Goal: Information Seeking & Learning: Learn about a topic

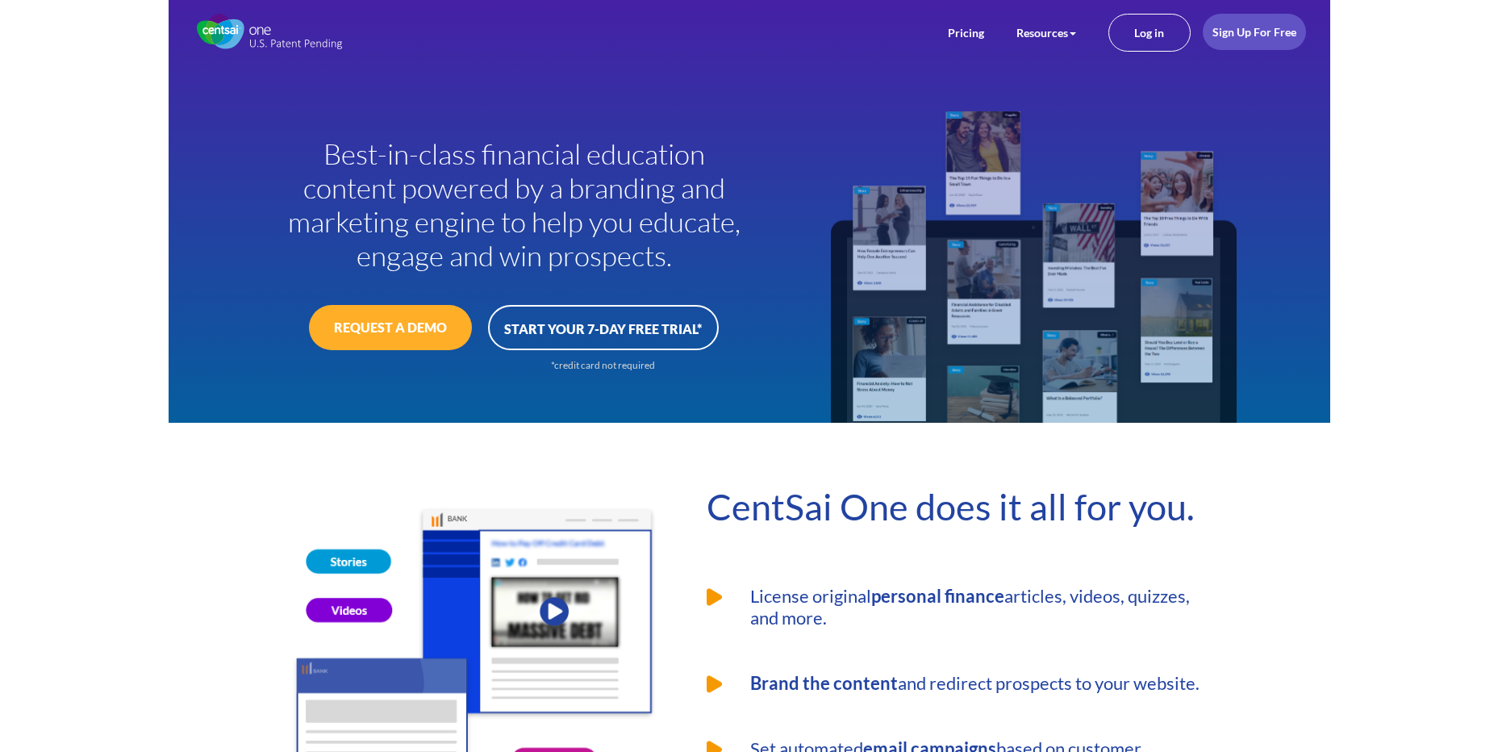
click at [1140, 31] on link "Log in" at bounding box center [1149, 33] width 82 height 38
click at [1136, 31] on link "Log in" at bounding box center [1149, 33] width 82 height 38
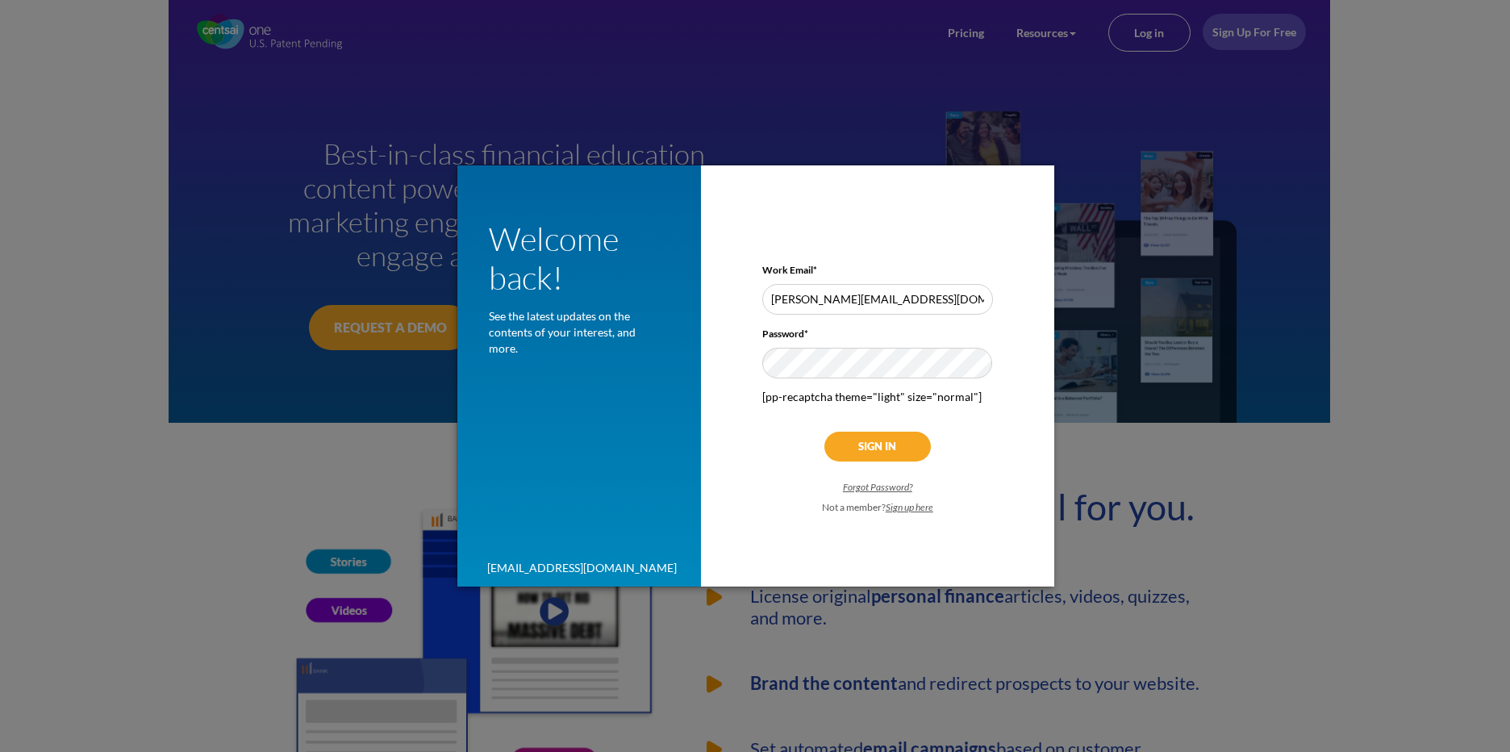
click at [898, 442] on input "Sign In" at bounding box center [877, 447] width 106 height 30
click at [869, 441] on input "Sign In" at bounding box center [877, 447] width 106 height 30
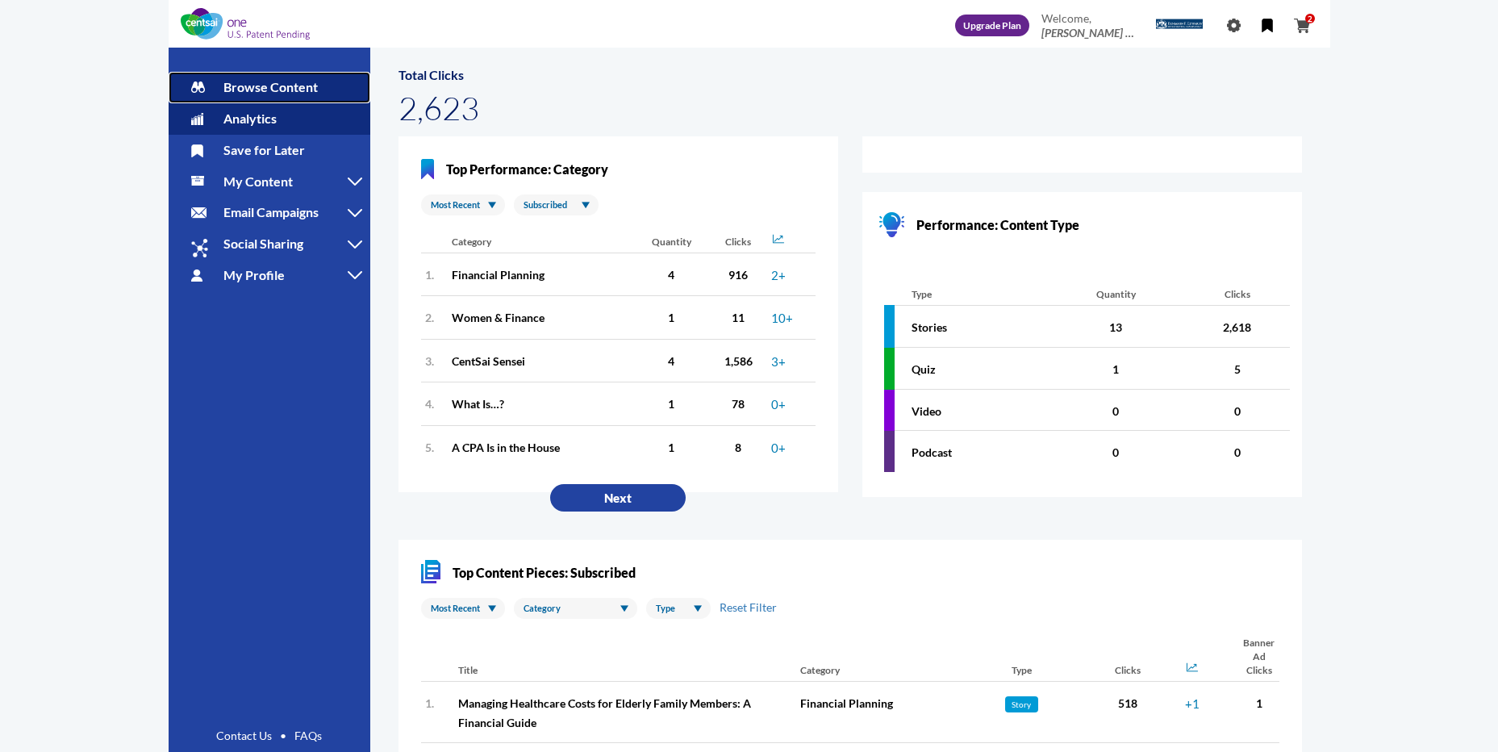
click at [268, 88] on span "Browse Content" at bounding box center [270, 86] width 94 height 15
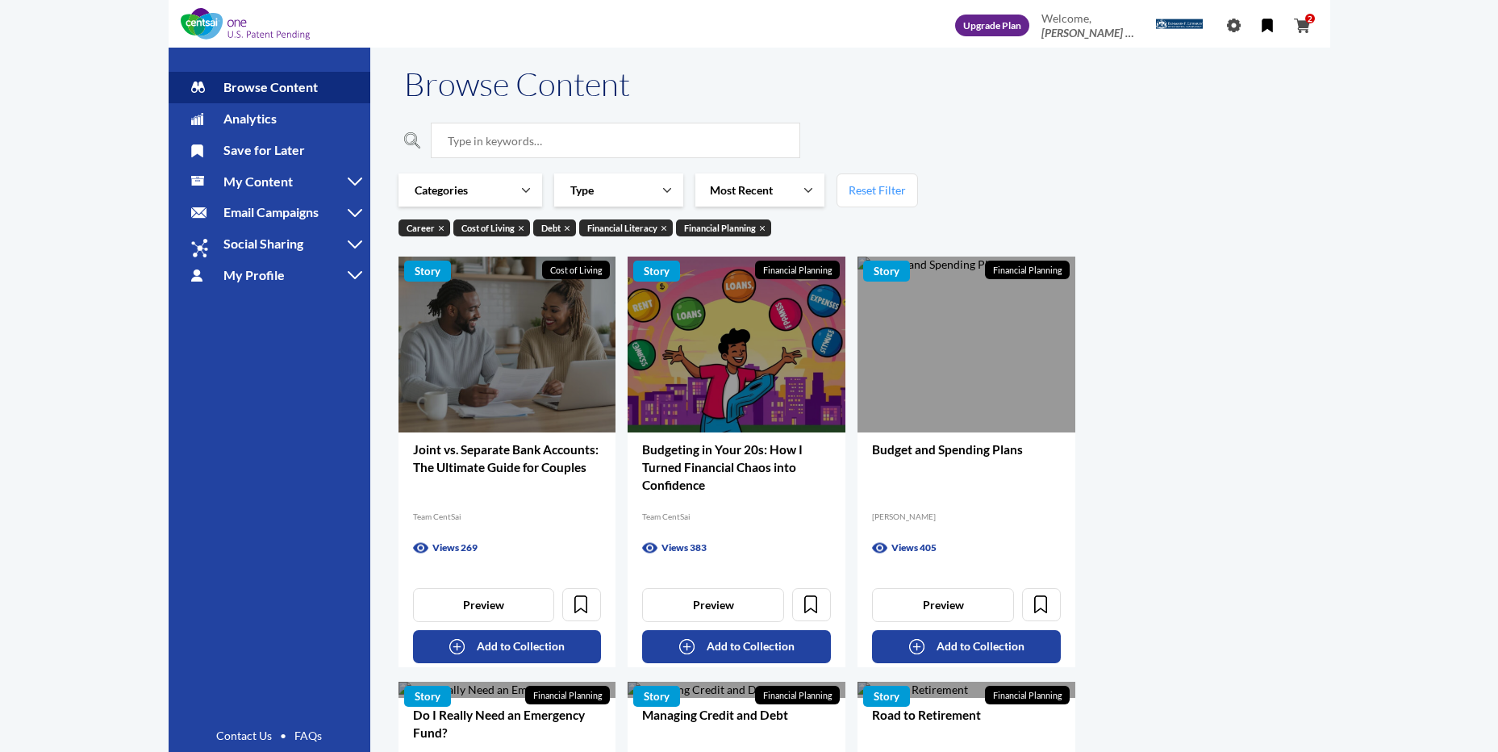
click at [460, 137] on input "search" at bounding box center [615, 140] width 369 height 35
type input "c"
type input "cost of waiting"
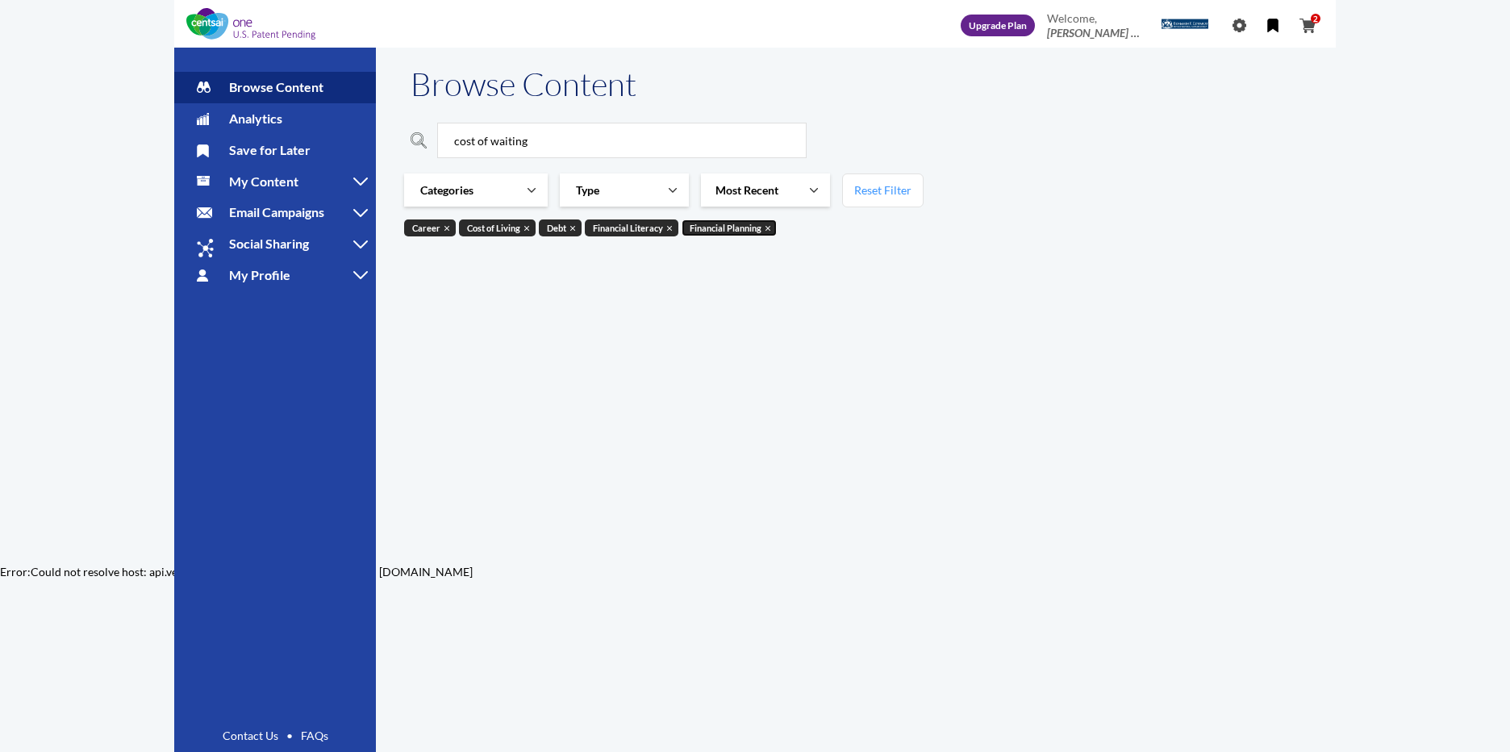
click at [769, 224] on span at bounding box center [768, 227] width 6 height 7
click at [667, 232] on link "Financial Literacy" at bounding box center [632, 227] width 94 height 17
click at [575, 226] on span at bounding box center [572, 227] width 6 height 7
click at [529, 226] on span at bounding box center [527, 227] width 6 height 7
click at [446, 233] on link "Career" at bounding box center [430, 227] width 52 height 17
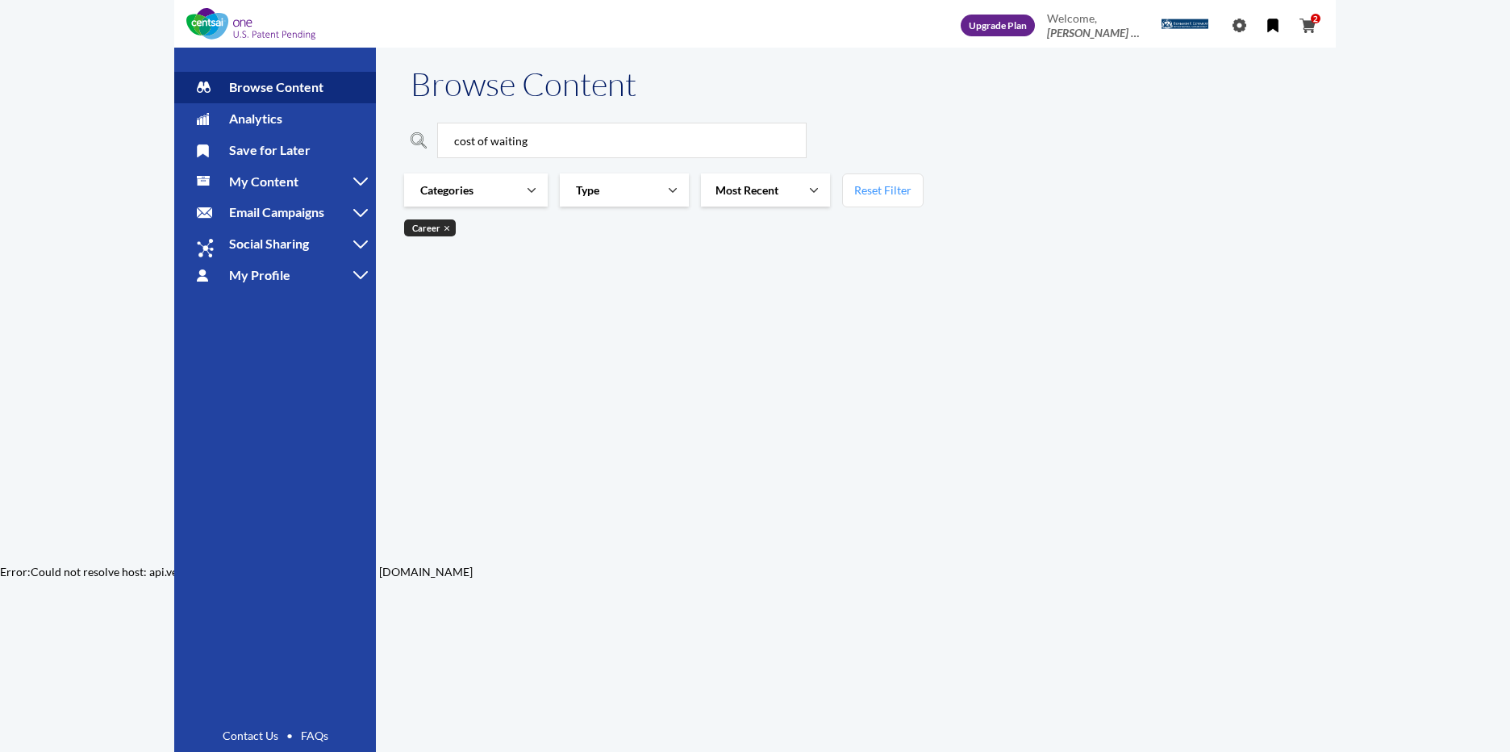
checkbox input "false"
click at [540, 184] on link "Categories" at bounding box center [476, 189] width 144 height 33
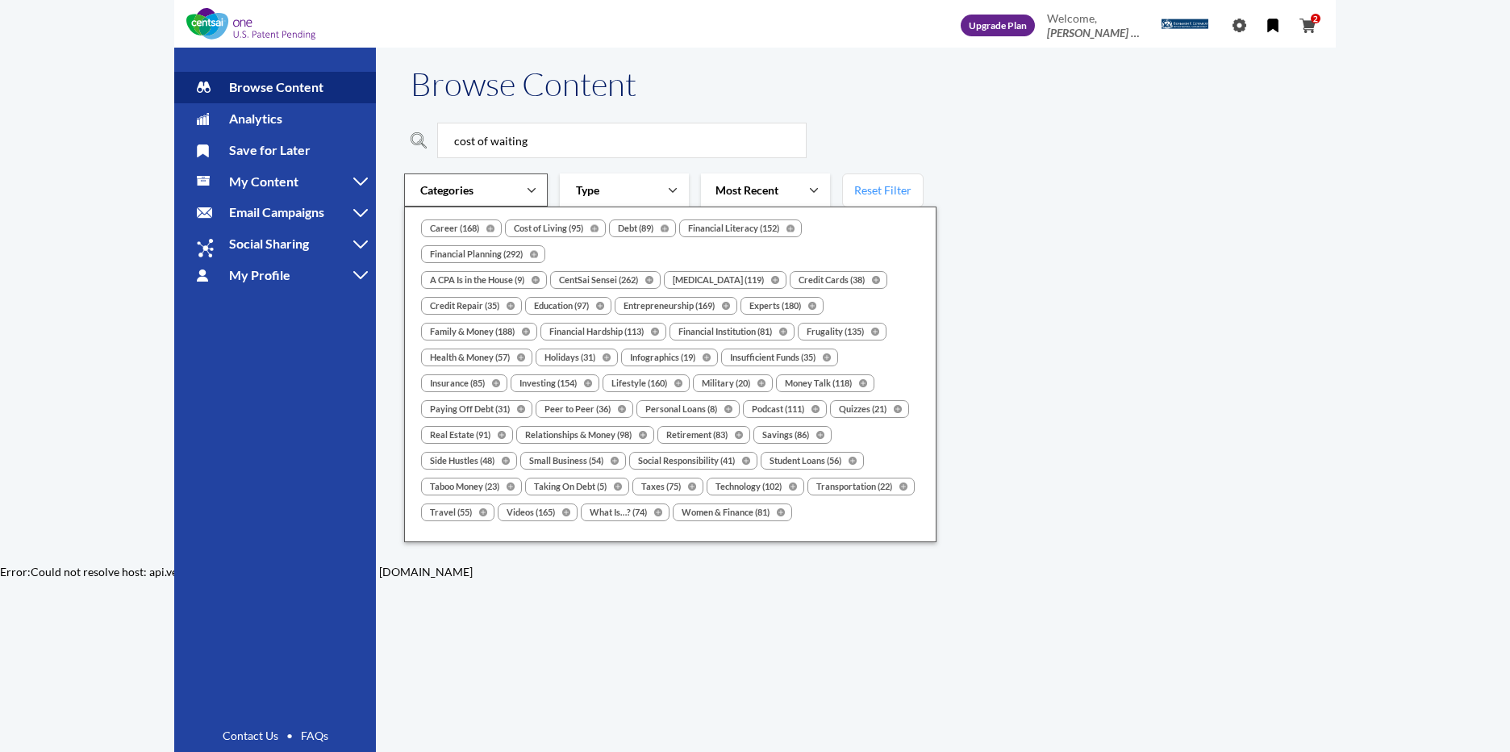
drag, startPoint x: 544, startPoint y: 138, endPoint x: 432, endPoint y: 134, distance: 111.4
click at [432, 134] on div "cost of waiting" at bounding box center [648, 140] width 475 height 35
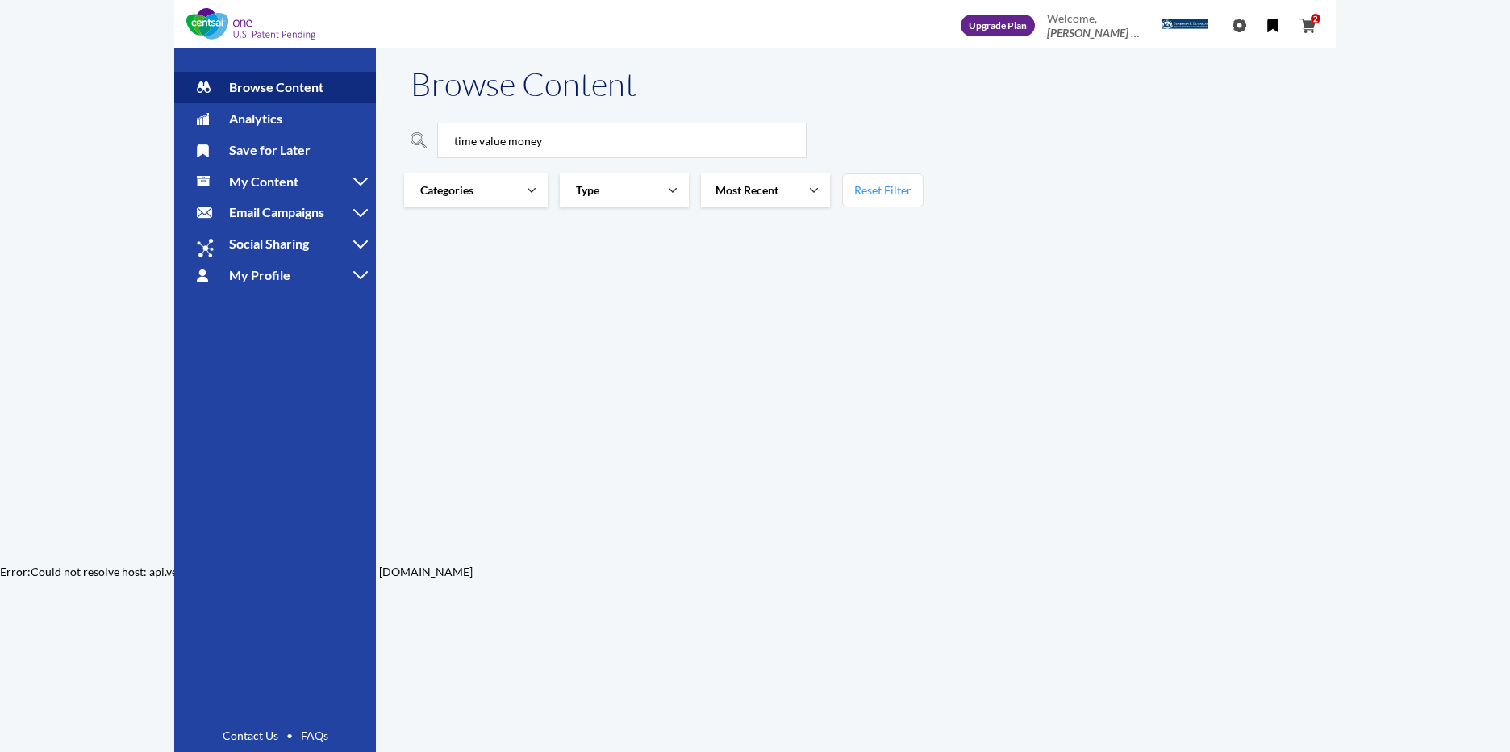
type input "time value money"
click at [540, 189] on link "Categories" at bounding box center [476, 189] width 144 height 33
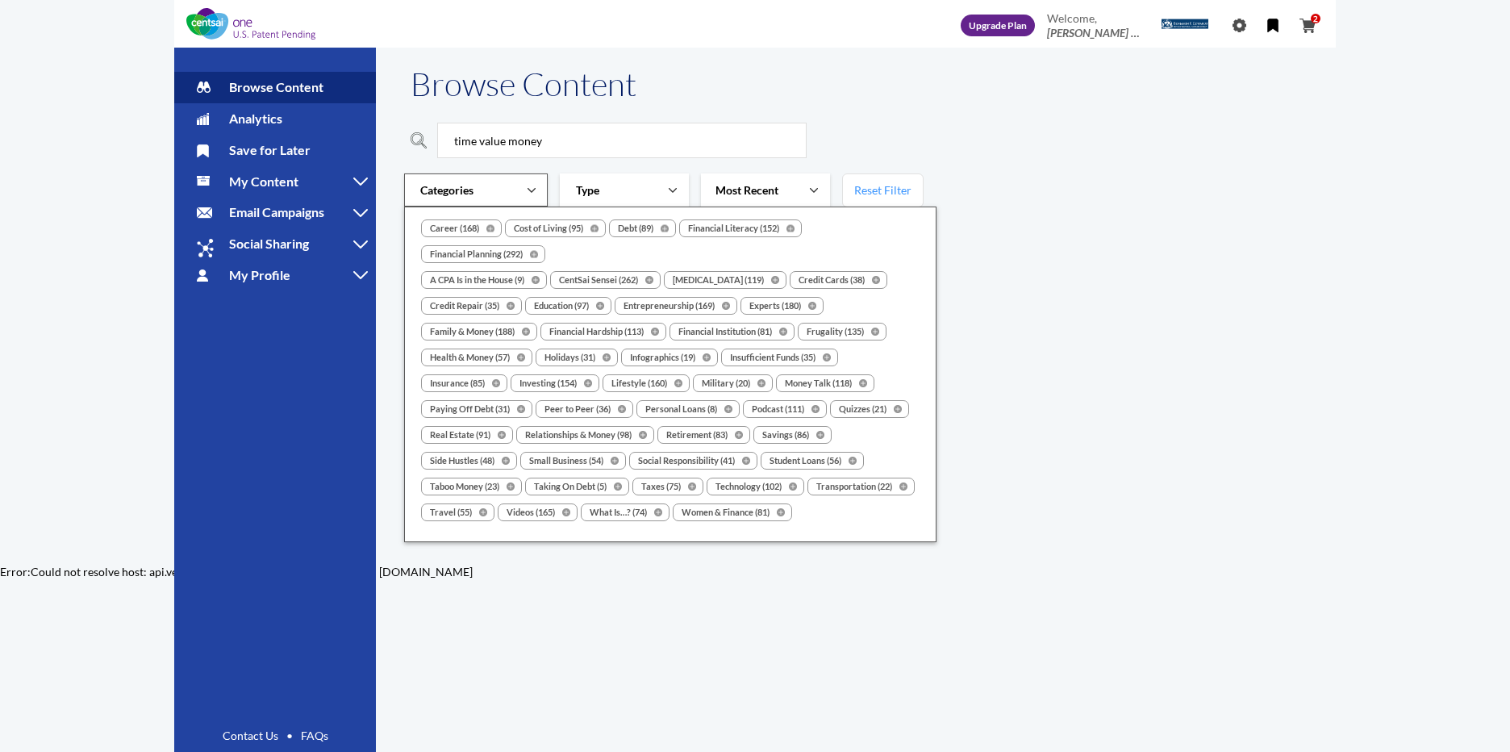
drag, startPoint x: 500, startPoint y: 148, endPoint x: 381, endPoint y: 149, distance: 119.4
click at [381, 149] on div "Browse Content time value money Categories Debt (89)" at bounding box center [856, 306] width 960 height 516
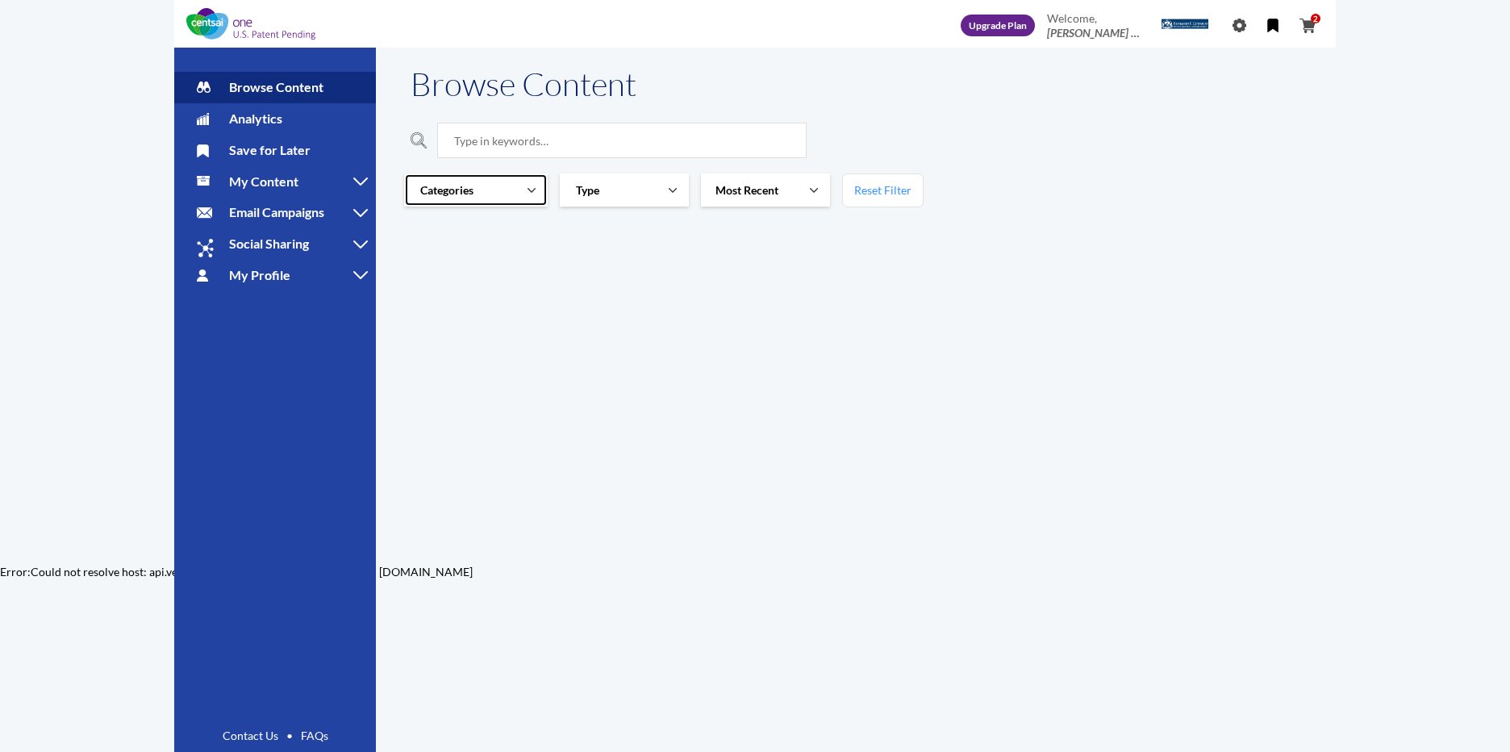
click at [503, 182] on link "Categories" at bounding box center [476, 189] width 144 height 33
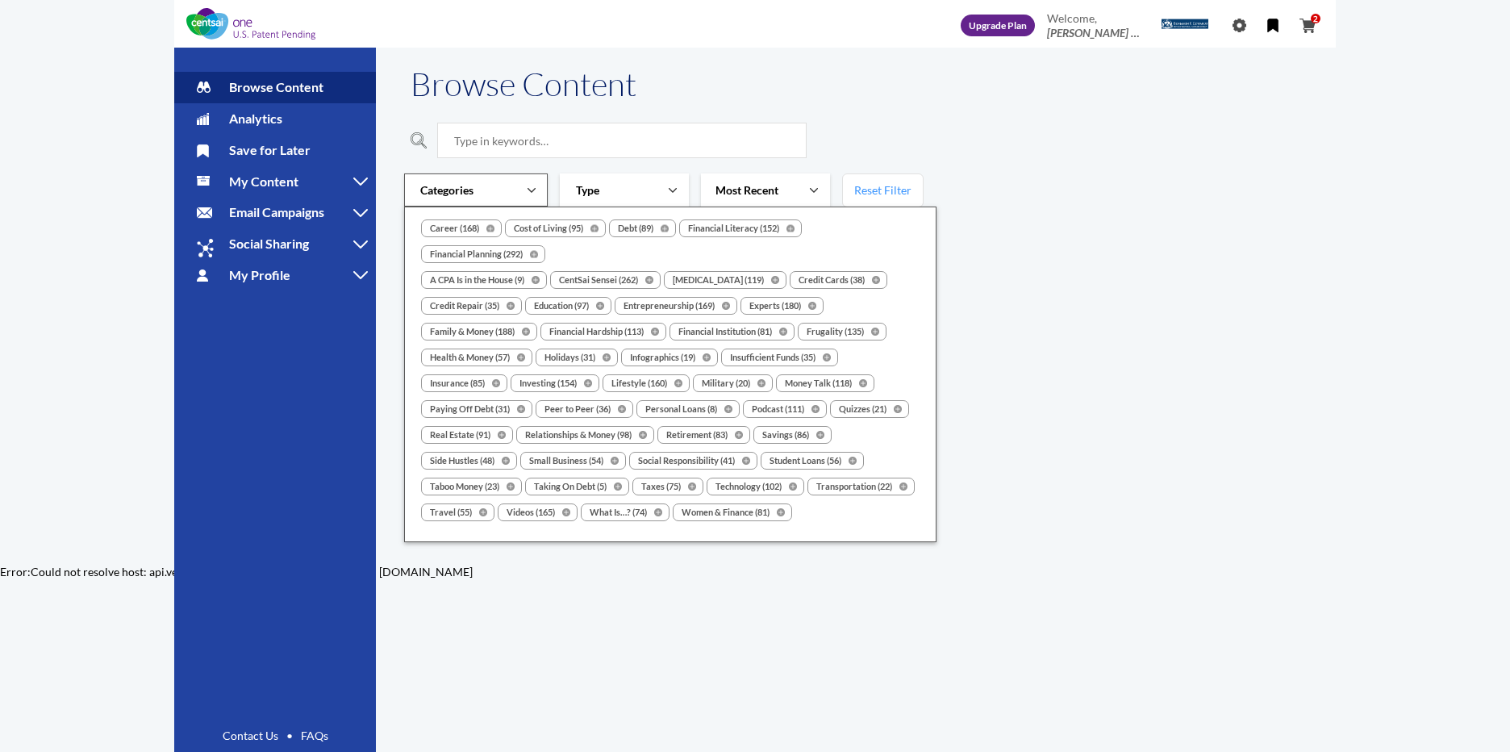
click at [581, 389] on label "Investing (154)" at bounding box center [555, 383] width 89 height 18
click at [511, 374] on input "Investing (154)" at bounding box center [510, 373] width 1 height 1
checkbox input "true"
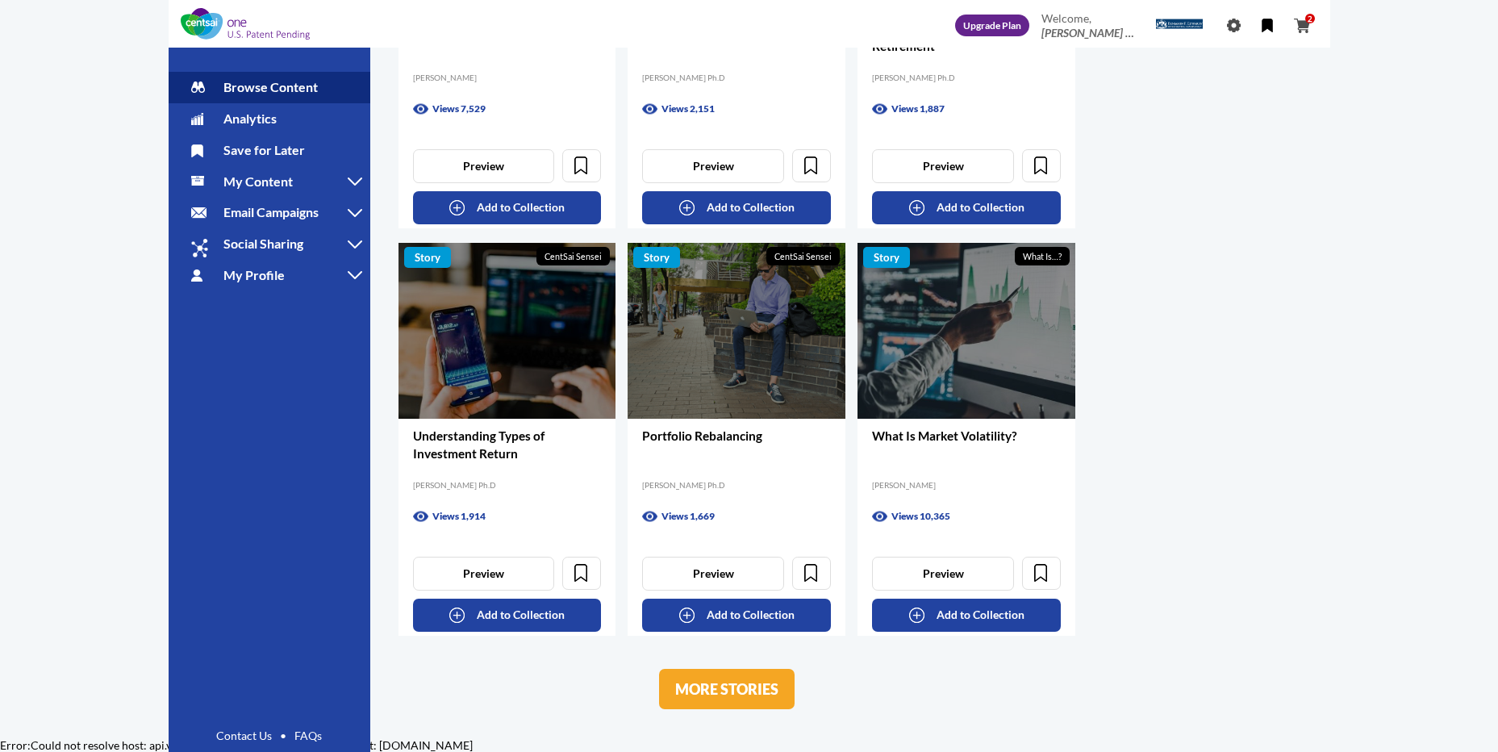
scroll to position [1237, 0]
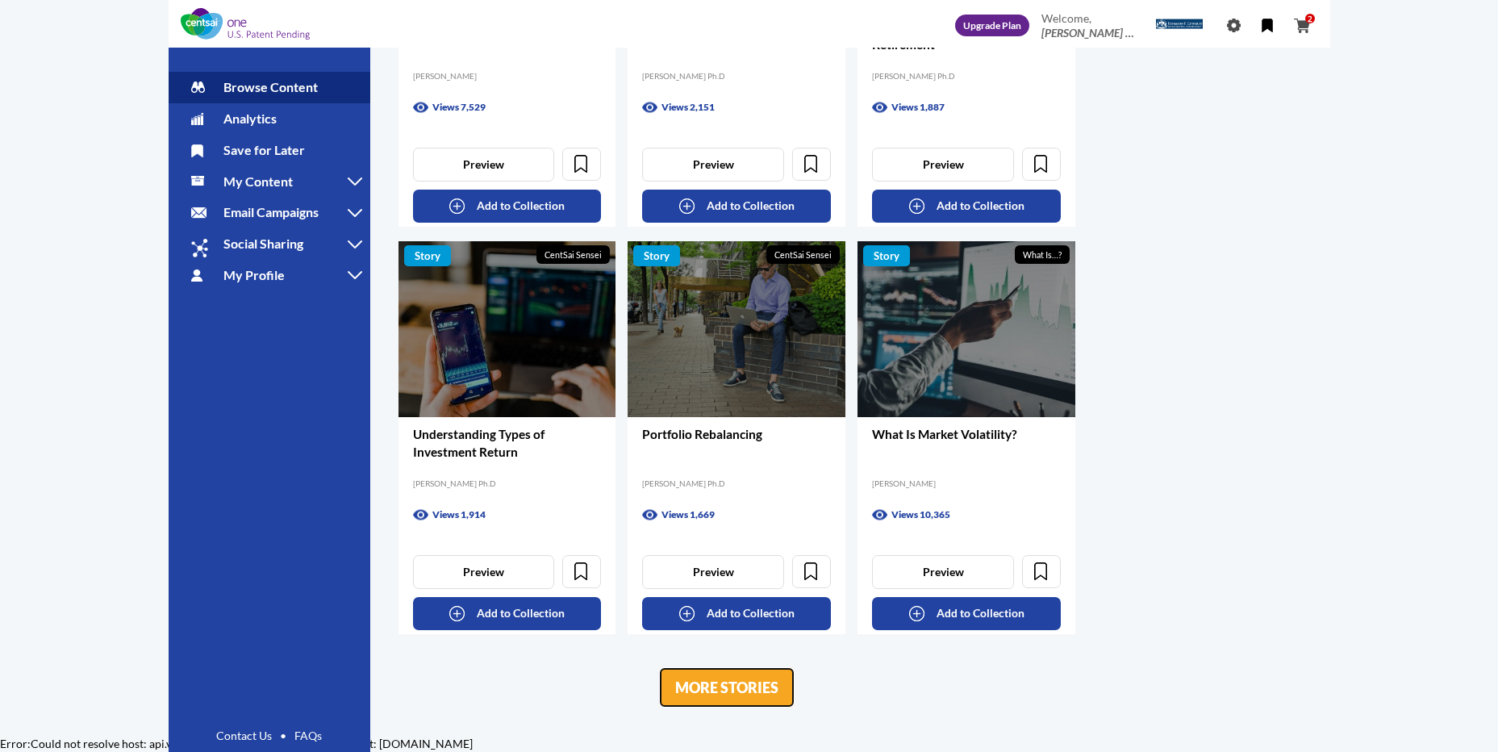
click at [736, 698] on link "MORE STORIES" at bounding box center [727, 687] width 136 height 40
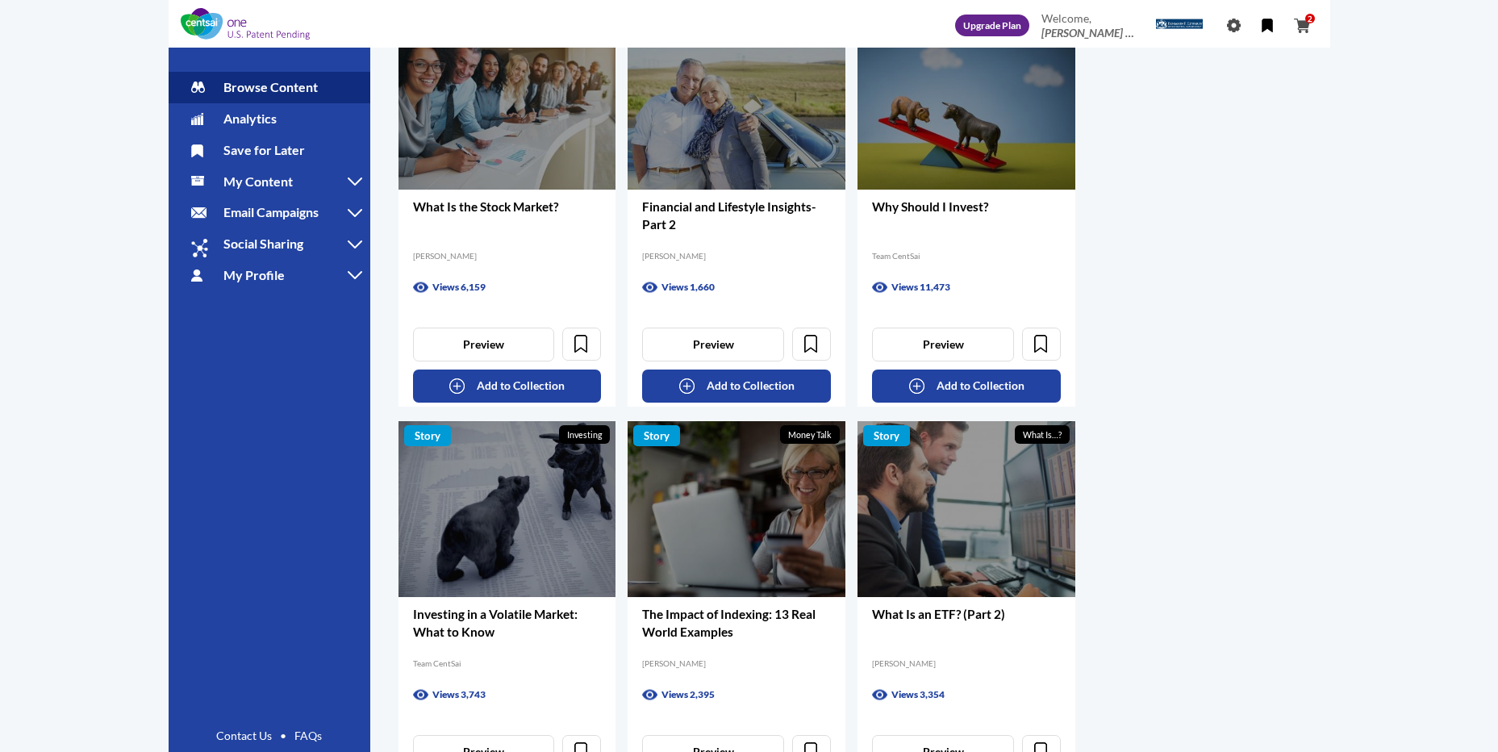
scroll to position [2689, 0]
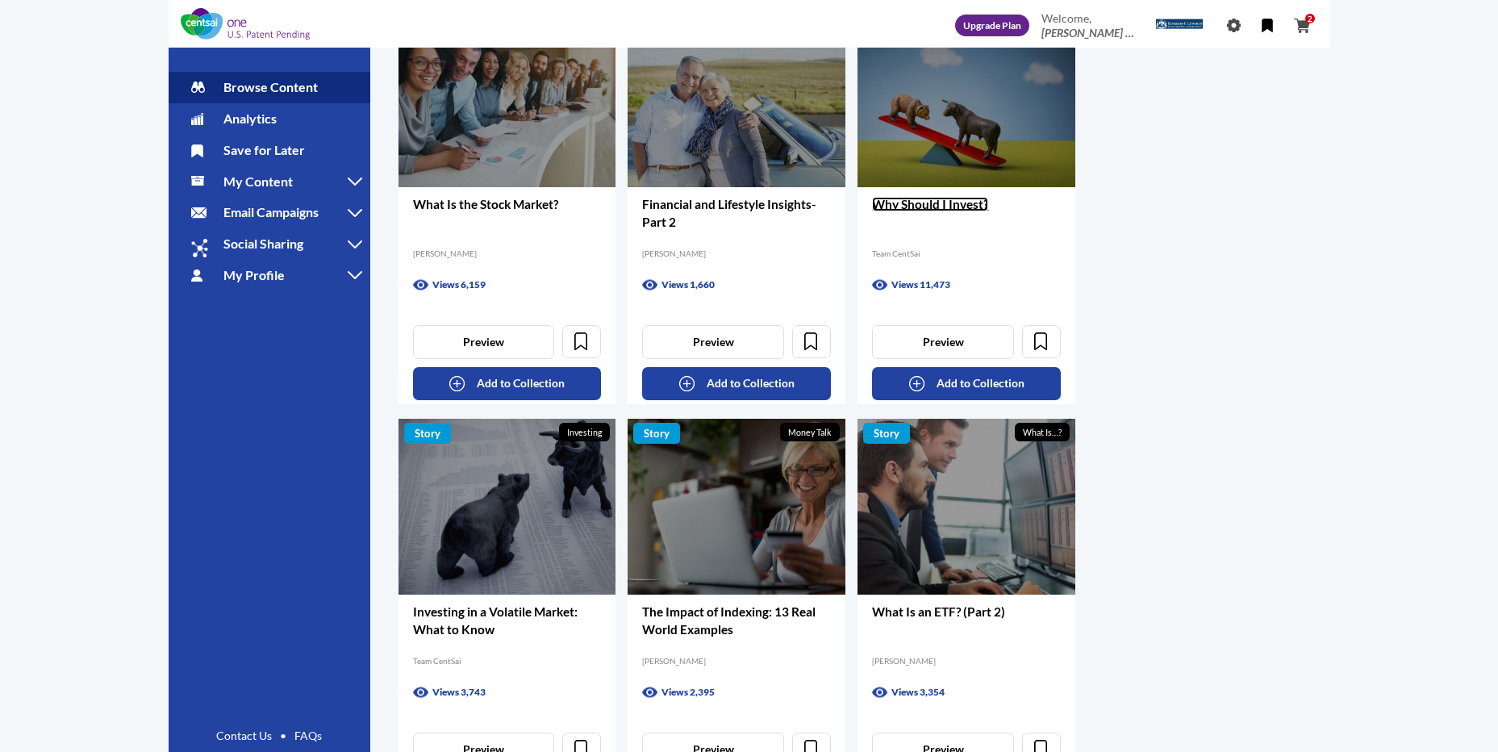
click at [924, 207] on link "Why Should I Invest?" at bounding box center [930, 204] width 116 height 15
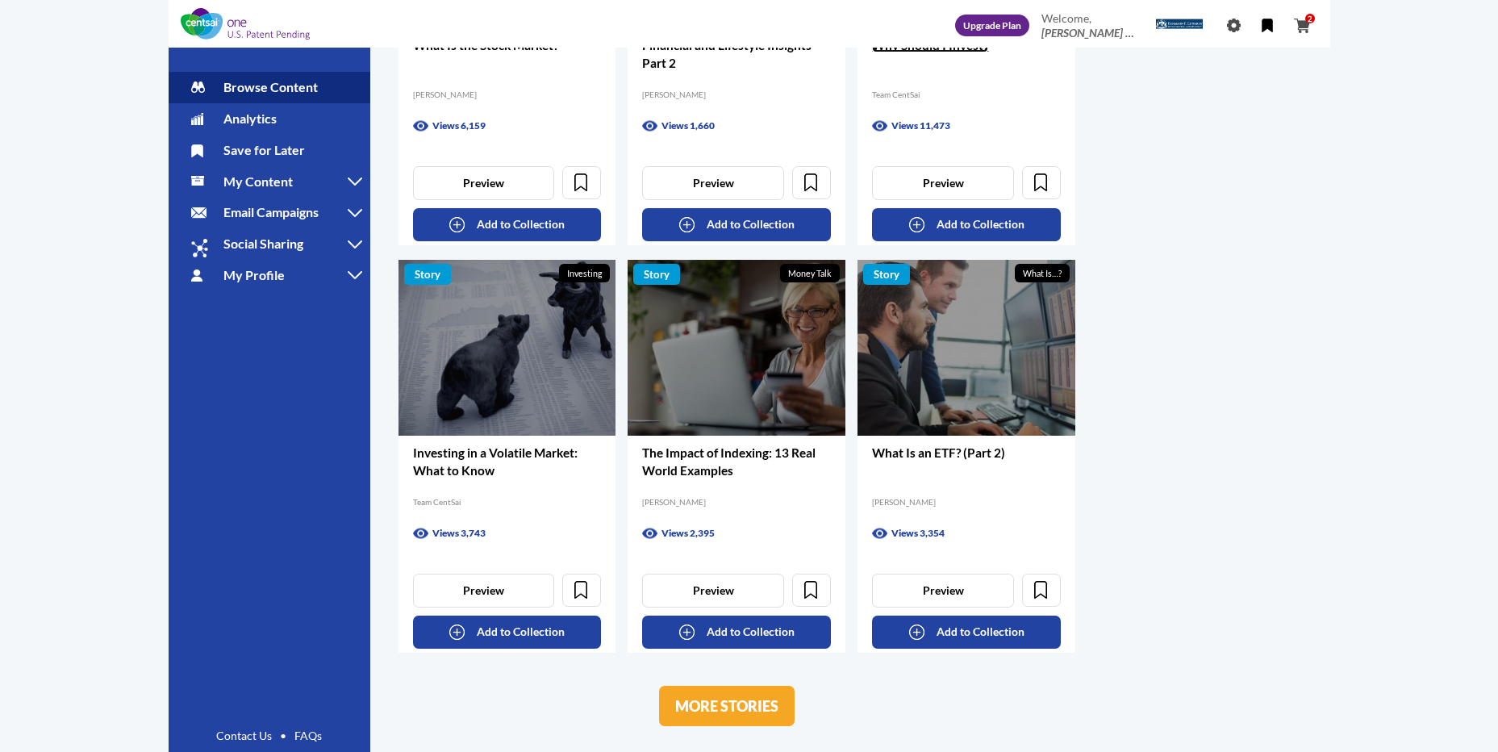
scroll to position [2867, 0]
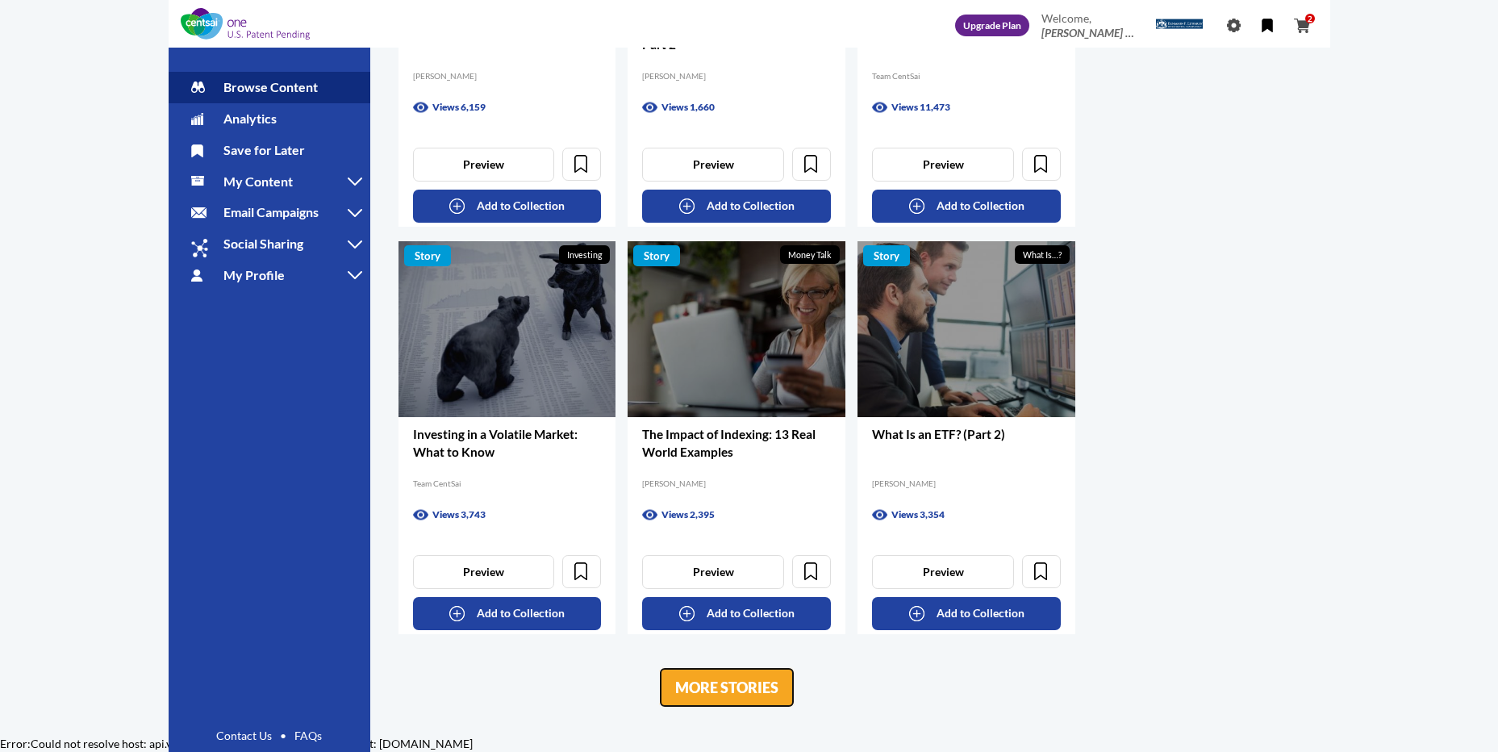
click at [722, 689] on link "MORE STORIES" at bounding box center [727, 687] width 136 height 40
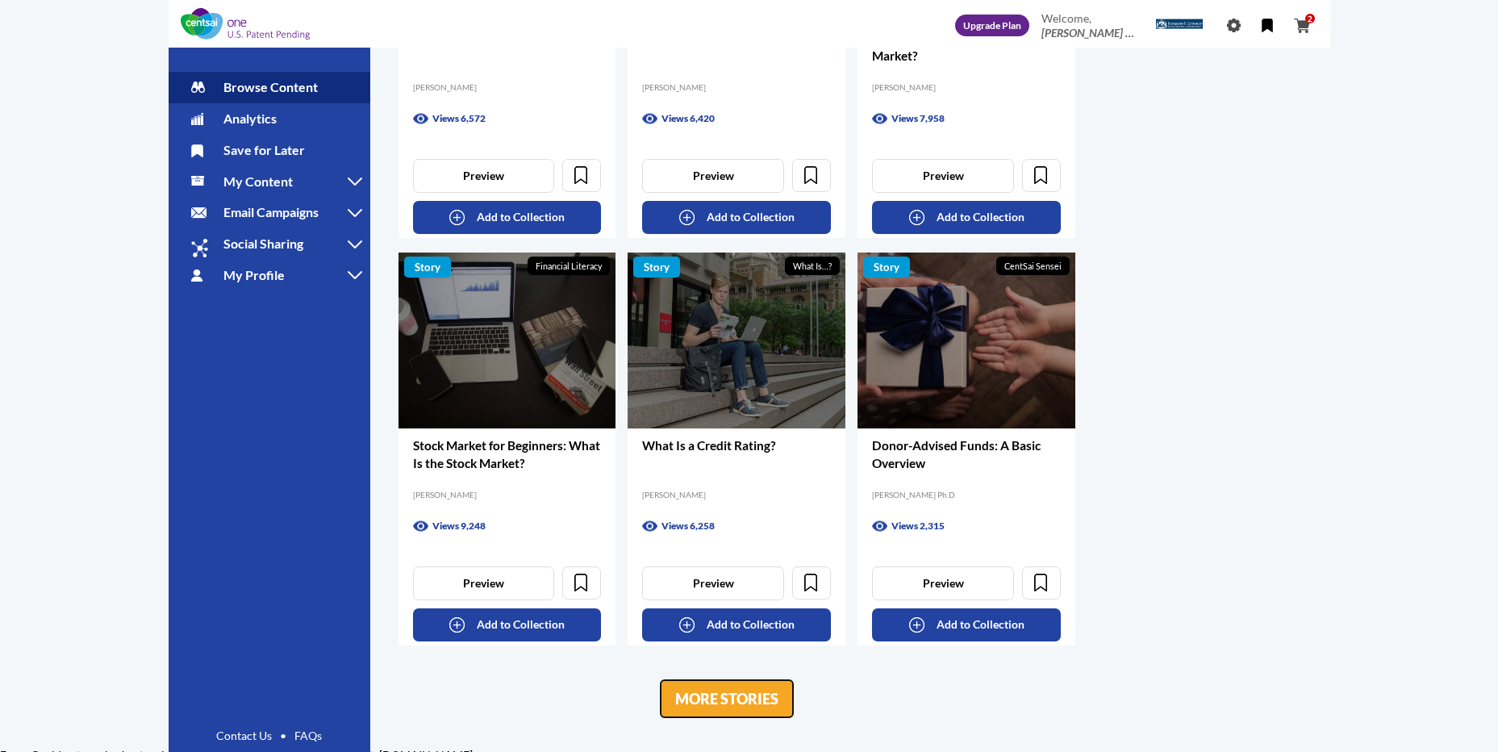
scroll to position [4514, 0]
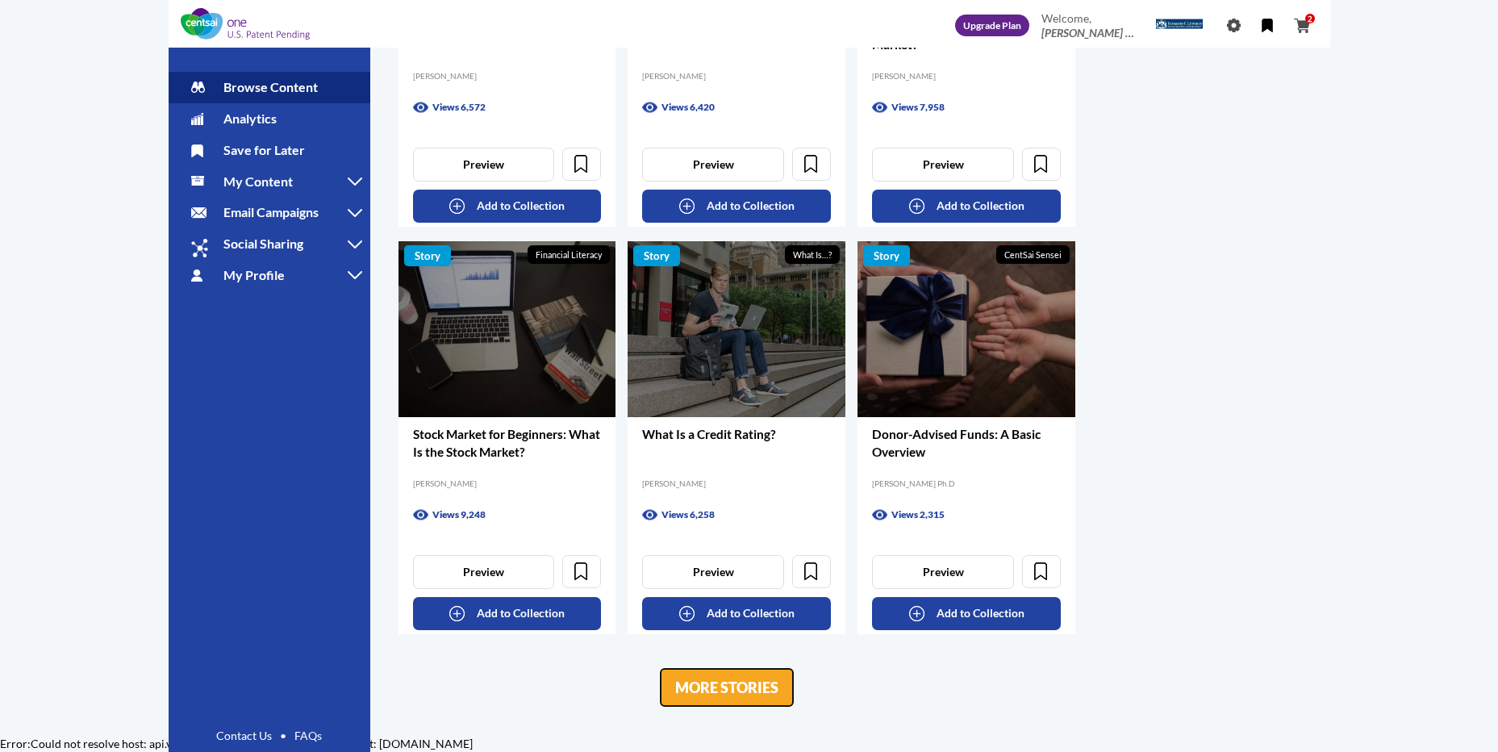
click at [757, 689] on link "MORE STORIES" at bounding box center [727, 687] width 136 height 40
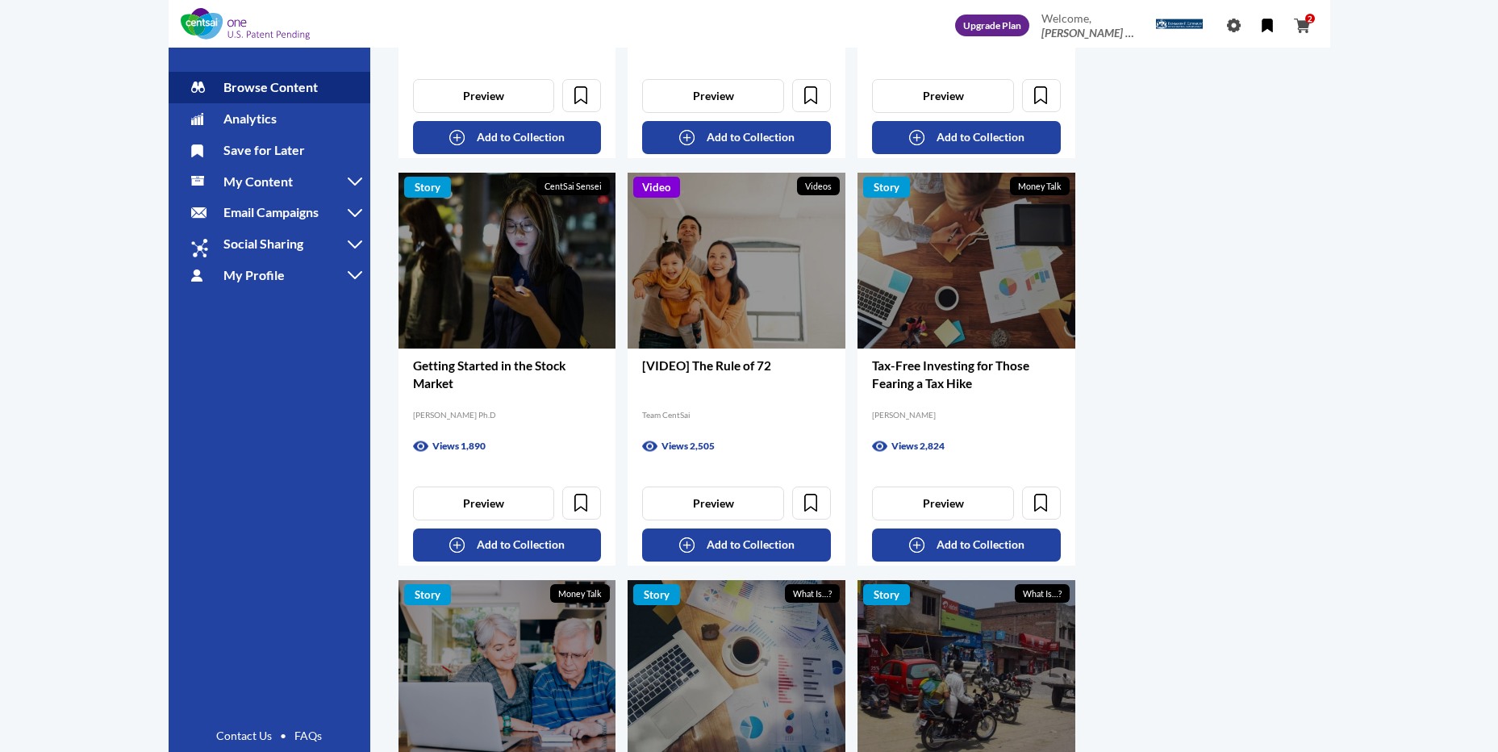
scroll to position [5885, 0]
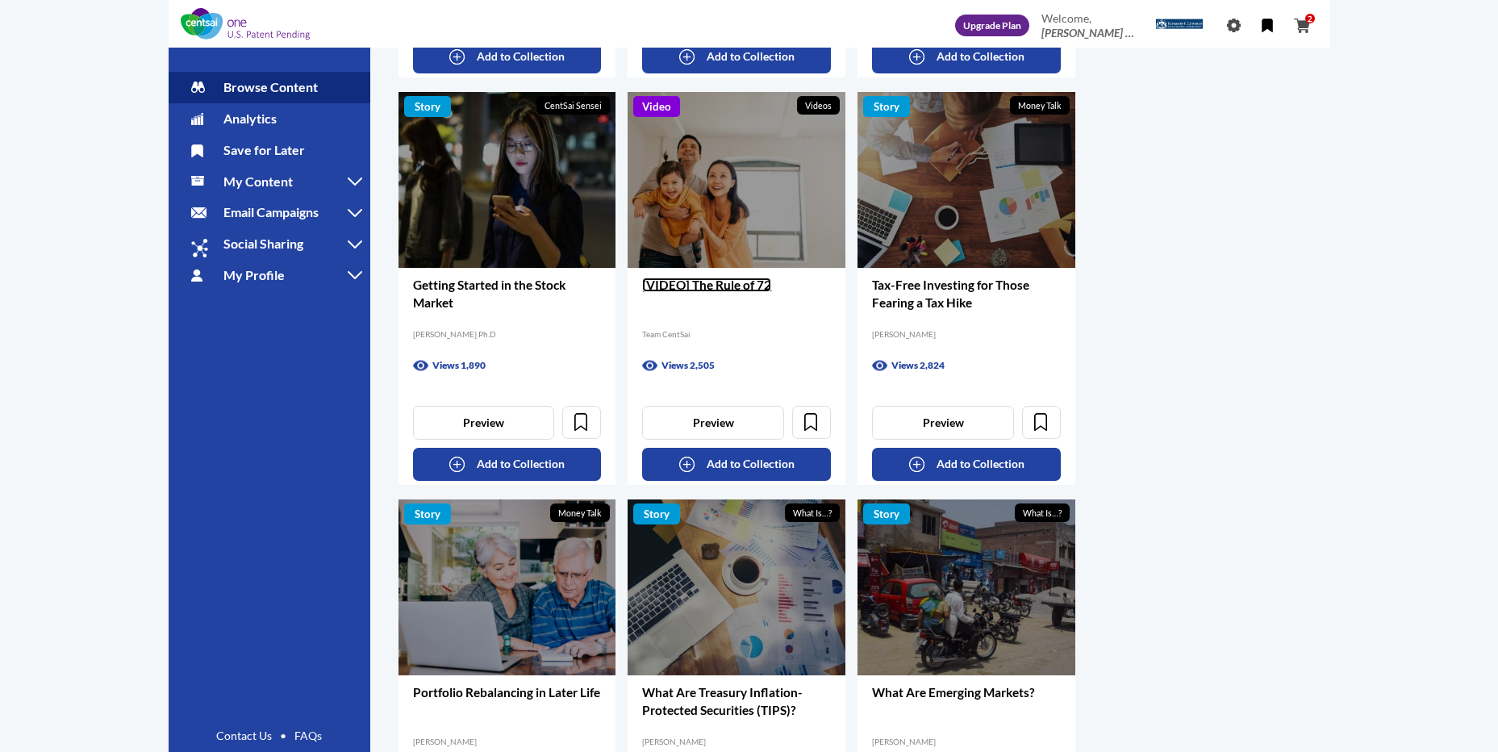
click at [700, 286] on link "[VIDEO] The Rule of 72" at bounding box center [706, 284] width 129 height 15
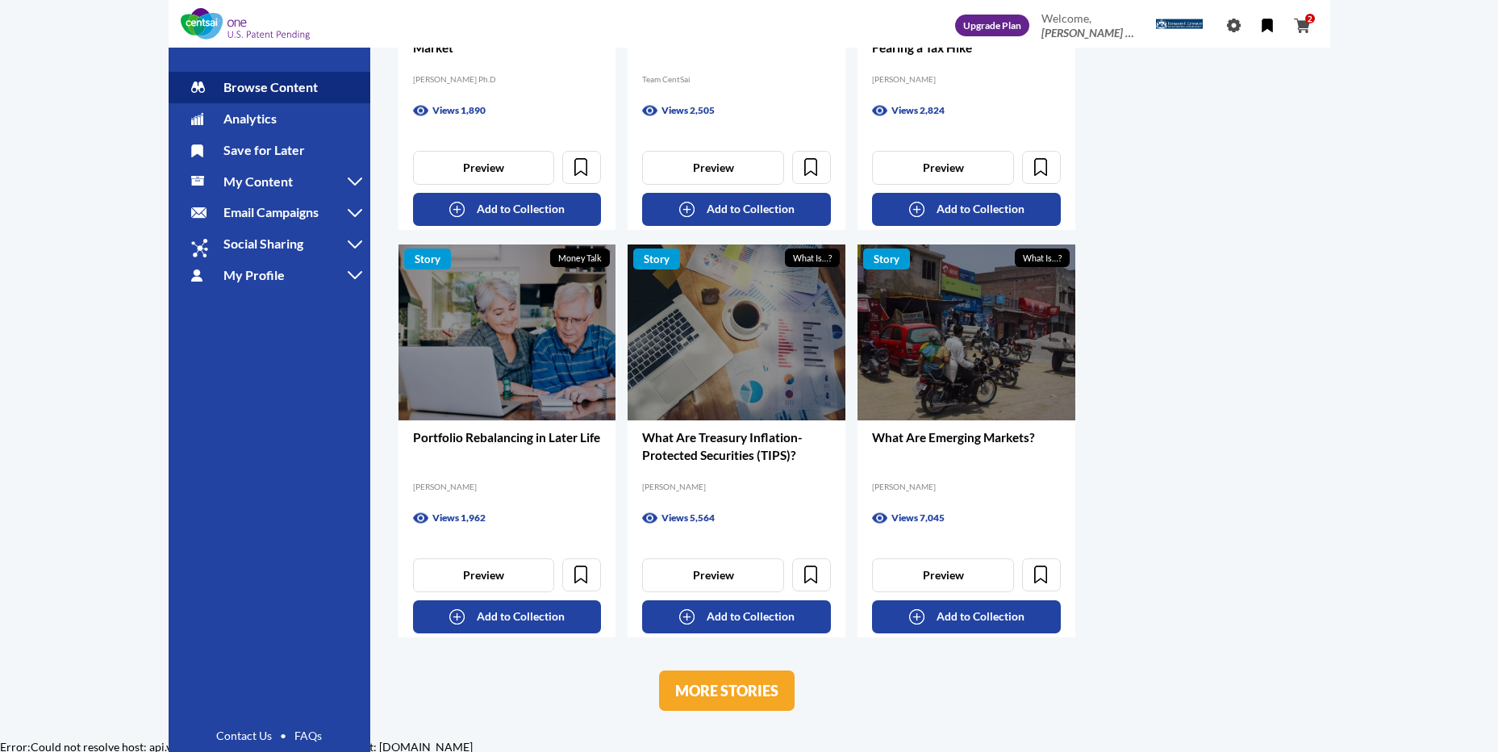
scroll to position [6143, 0]
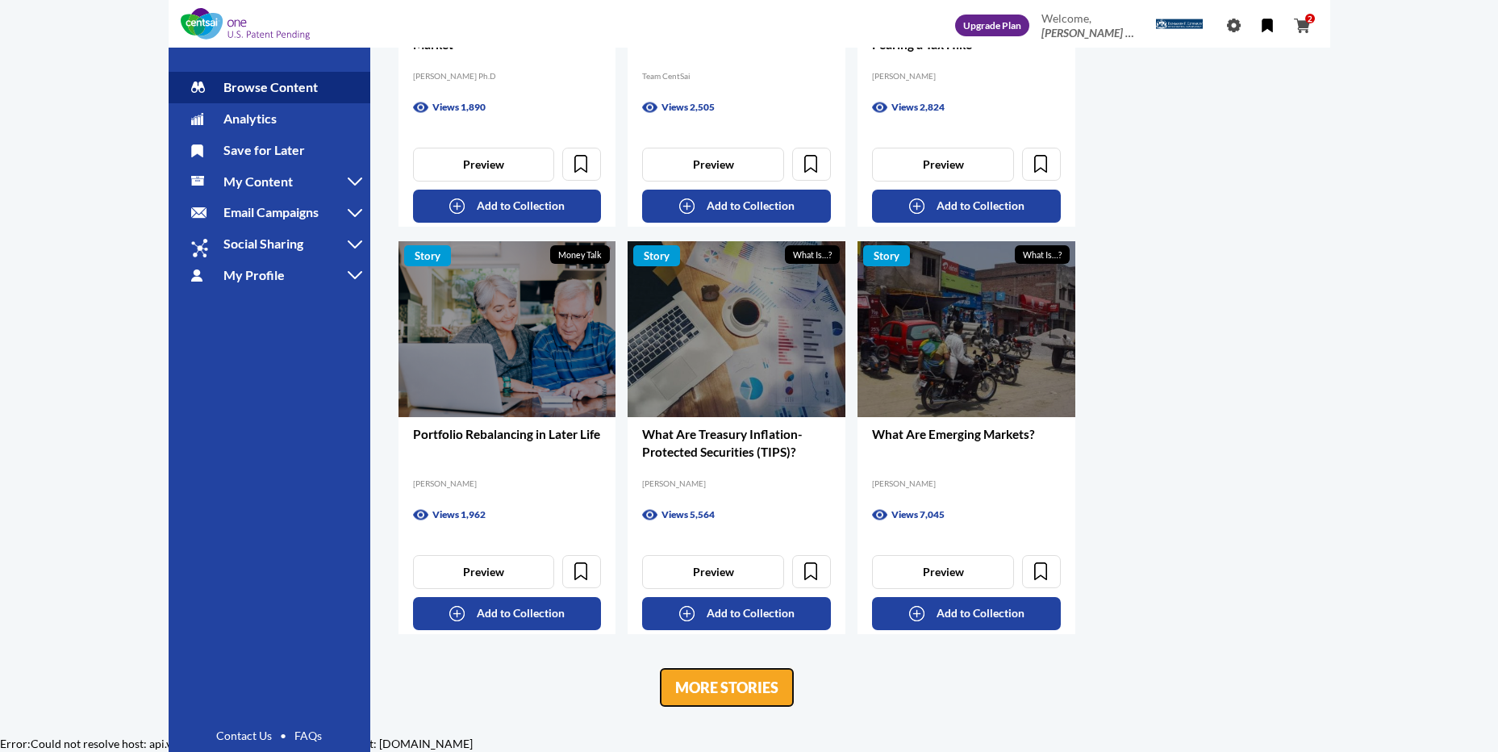
click at [717, 701] on link "MORE STORIES" at bounding box center [727, 687] width 136 height 40
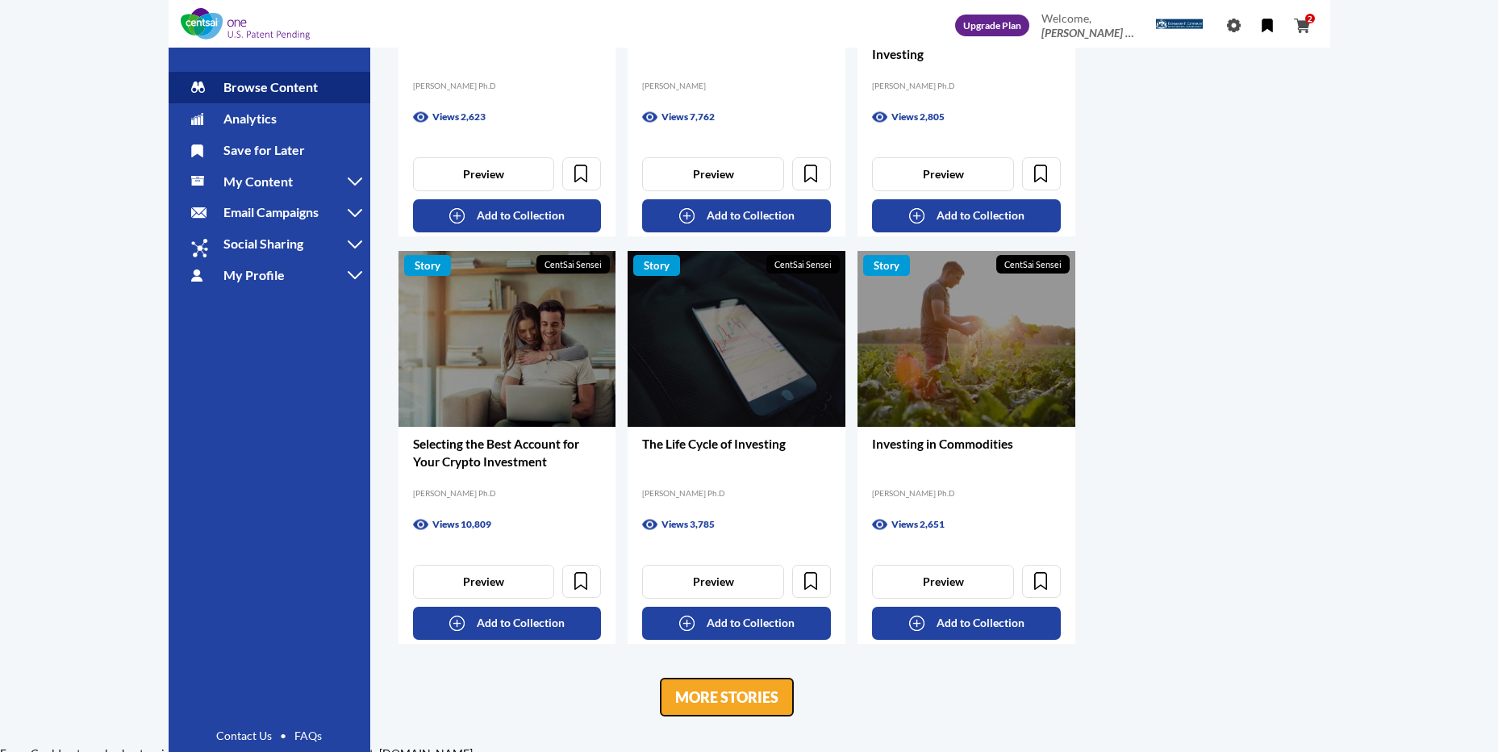
scroll to position [7773, 0]
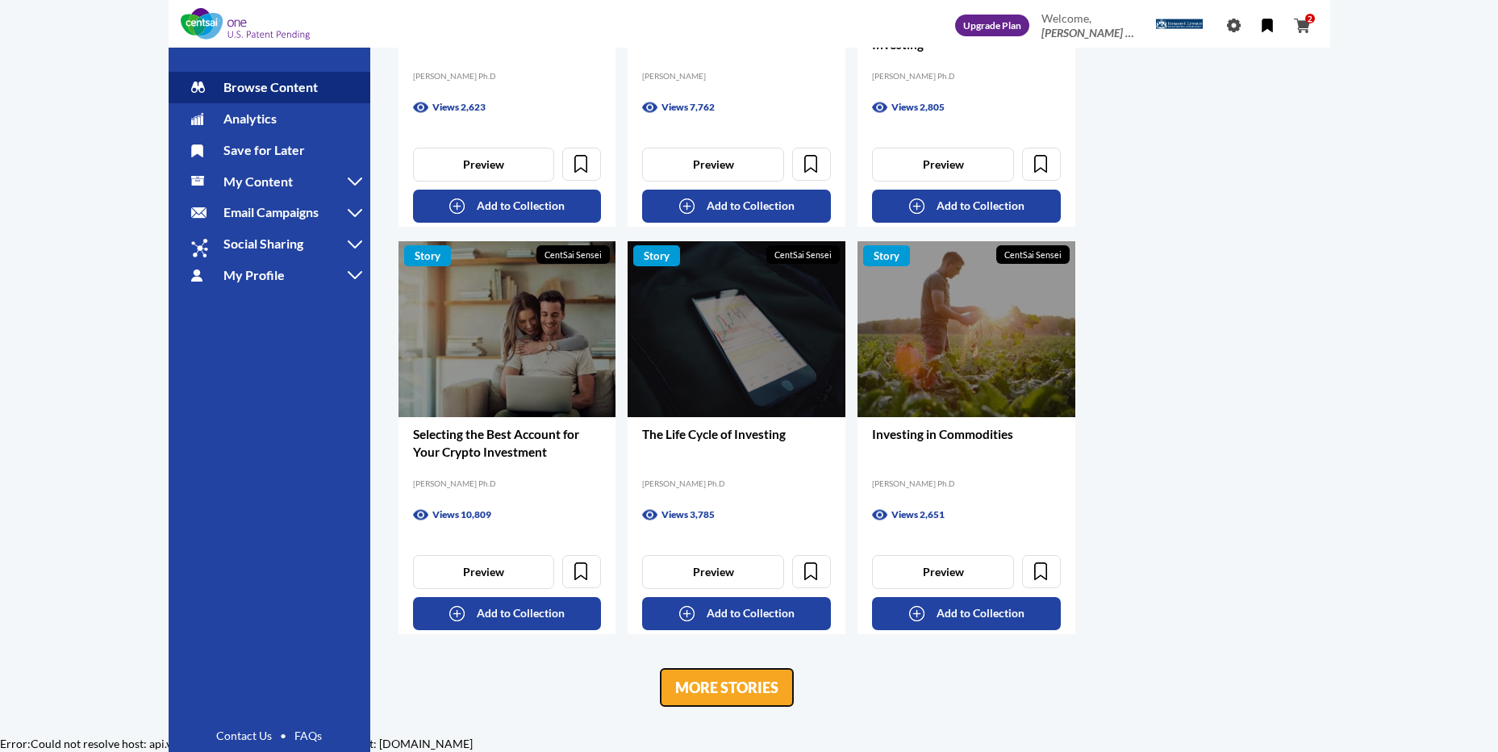
click at [748, 693] on link "MORE STORIES" at bounding box center [727, 687] width 136 height 40
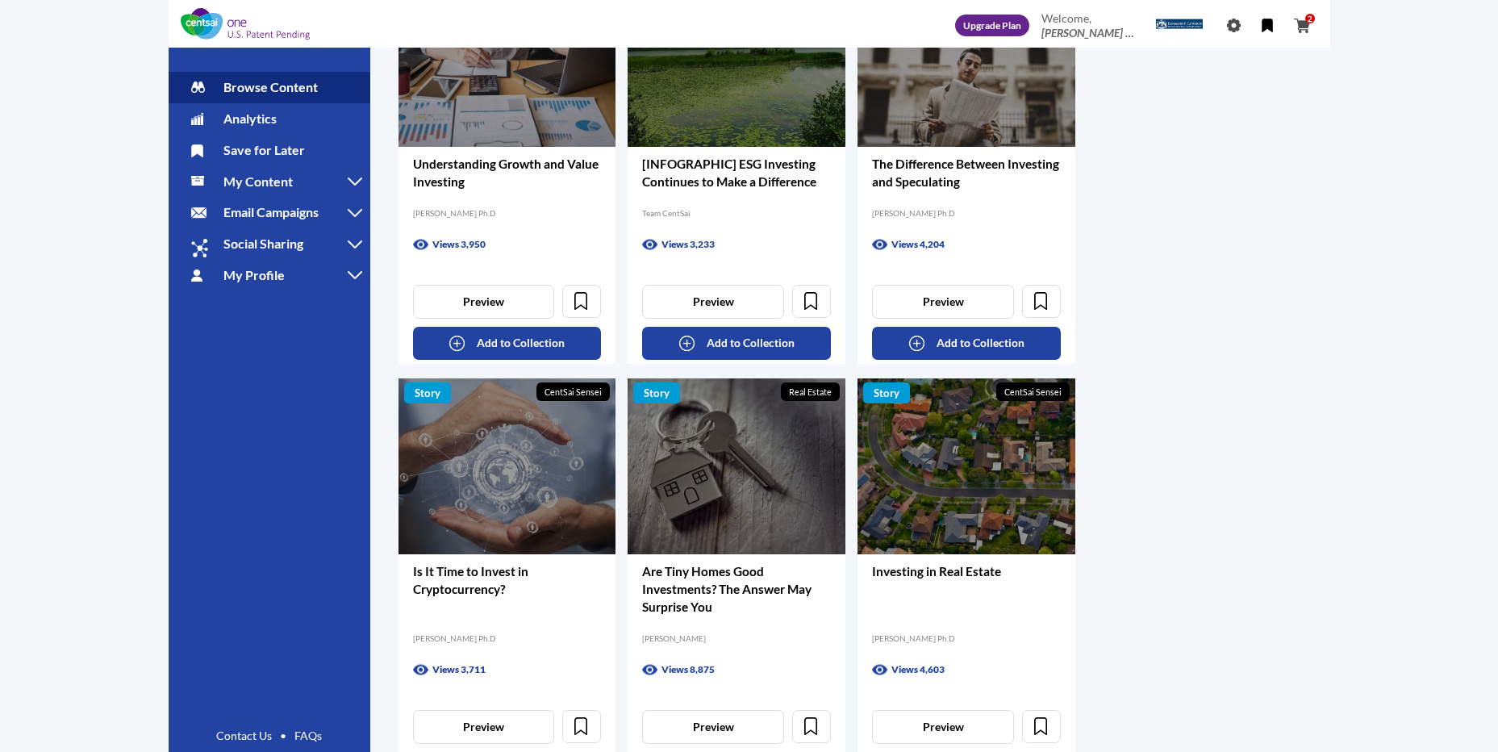
scroll to position [8822, 0]
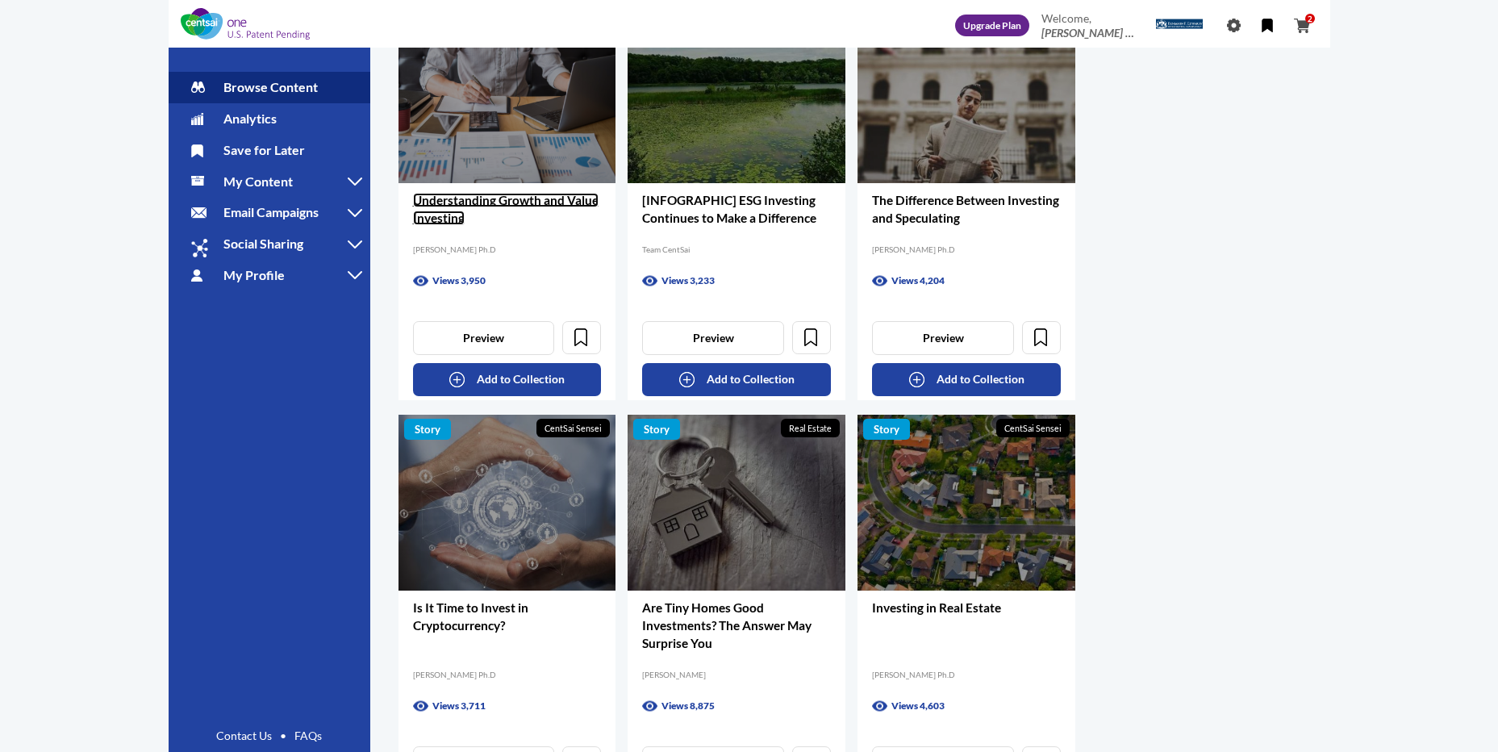
click at [487, 205] on link "Understanding Growth and Value Investing" at bounding box center [506, 209] width 186 height 32
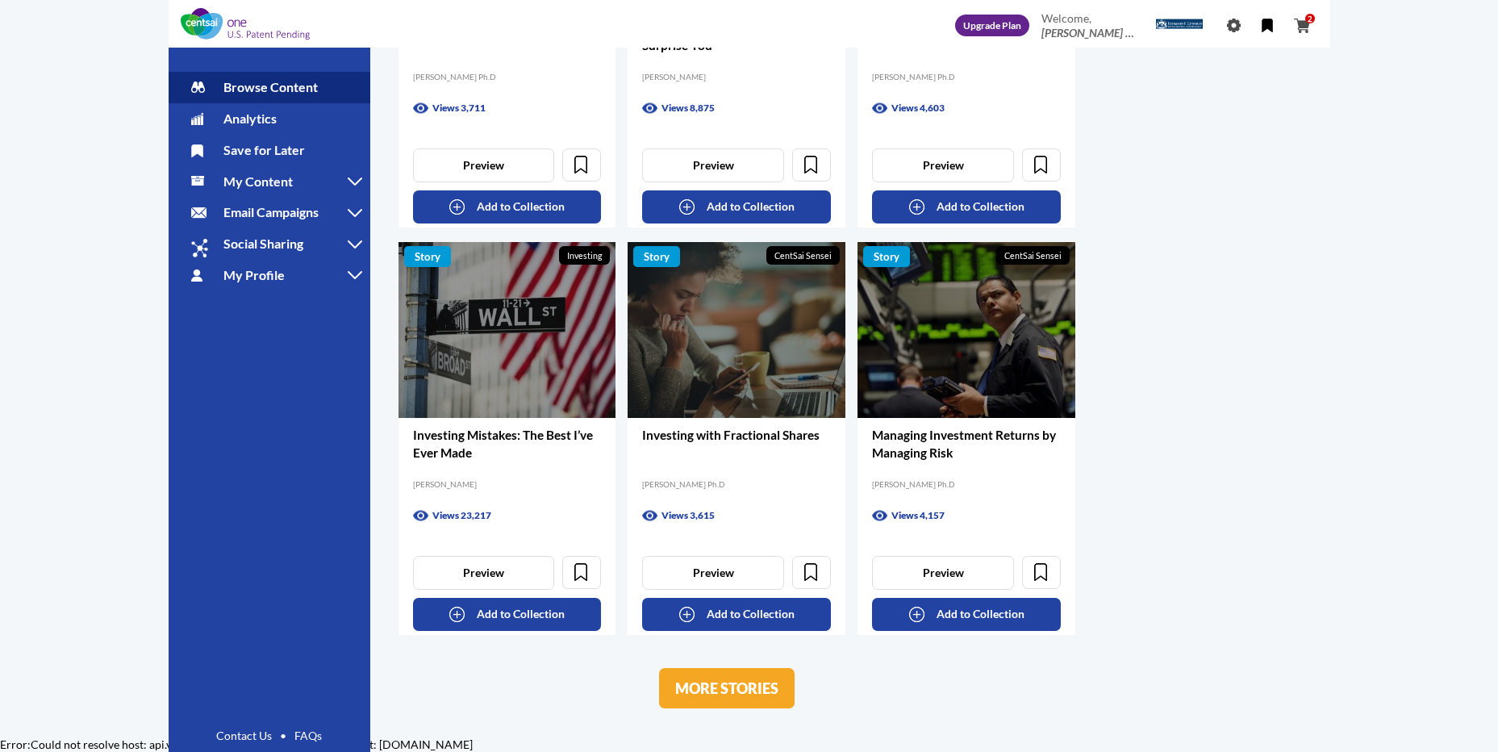
scroll to position [9420, 0]
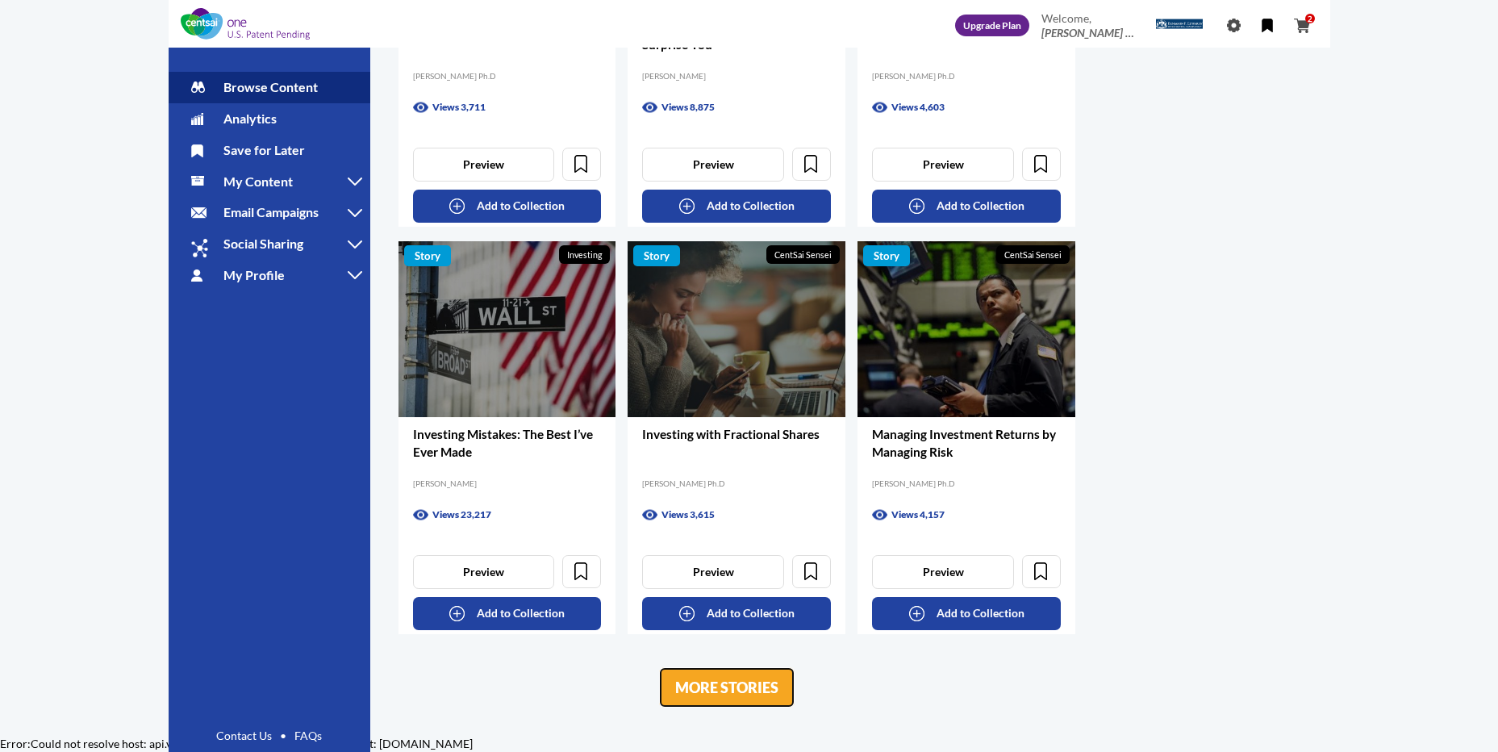
click at [748, 695] on link "MORE STORIES" at bounding box center [727, 687] width 136 height 40
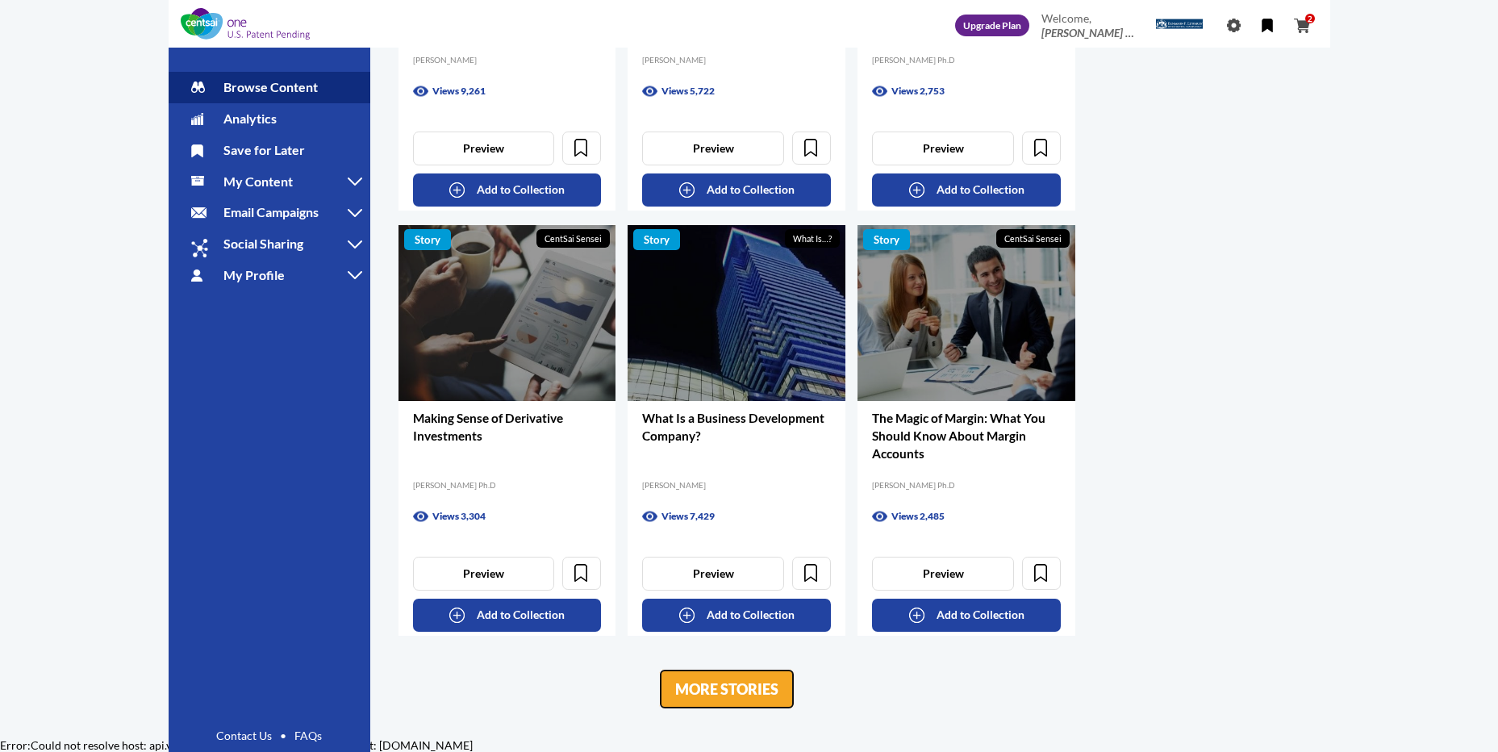
scroll to position [11067, 0]
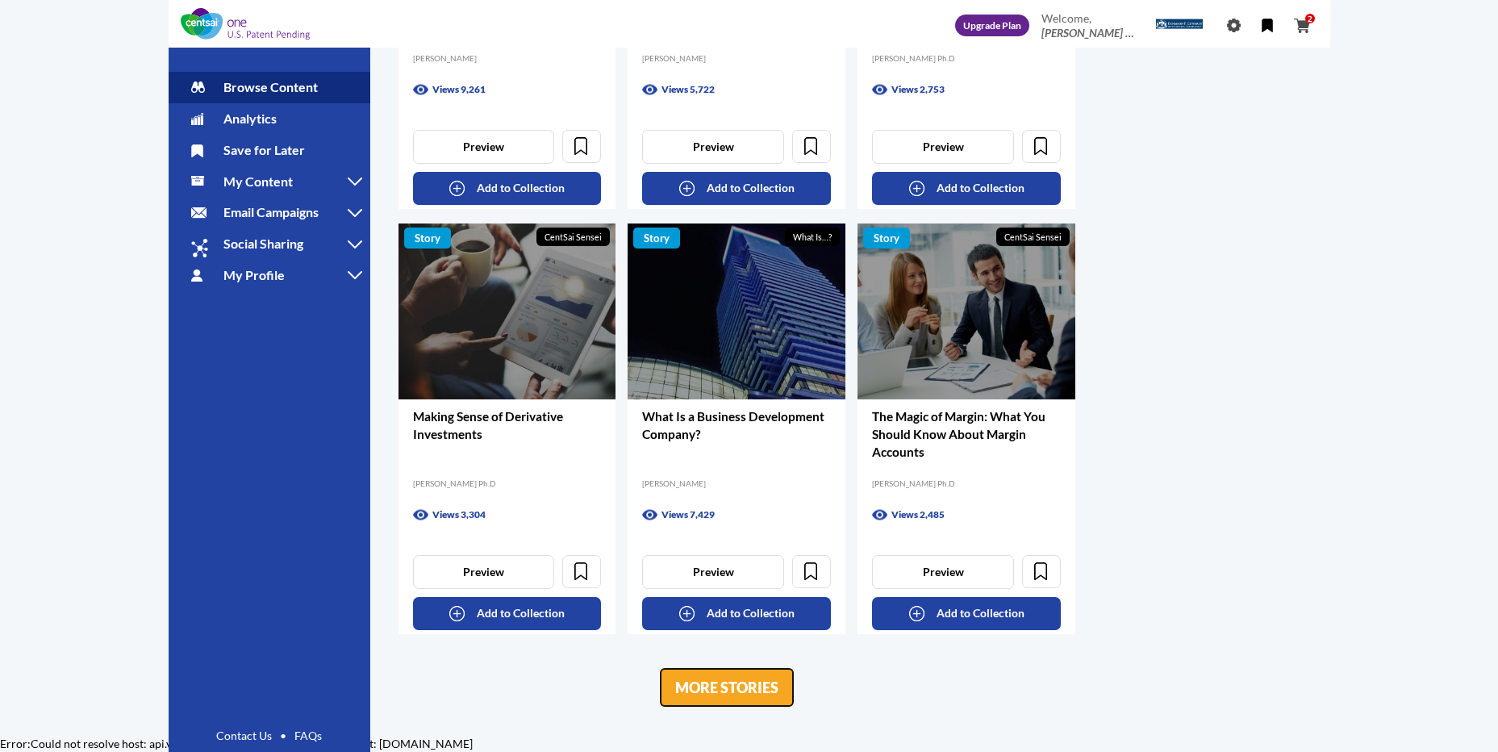
click at [719, 685] on link "MORE STORIES" at bounding box center [727, 687] width 136 height 40
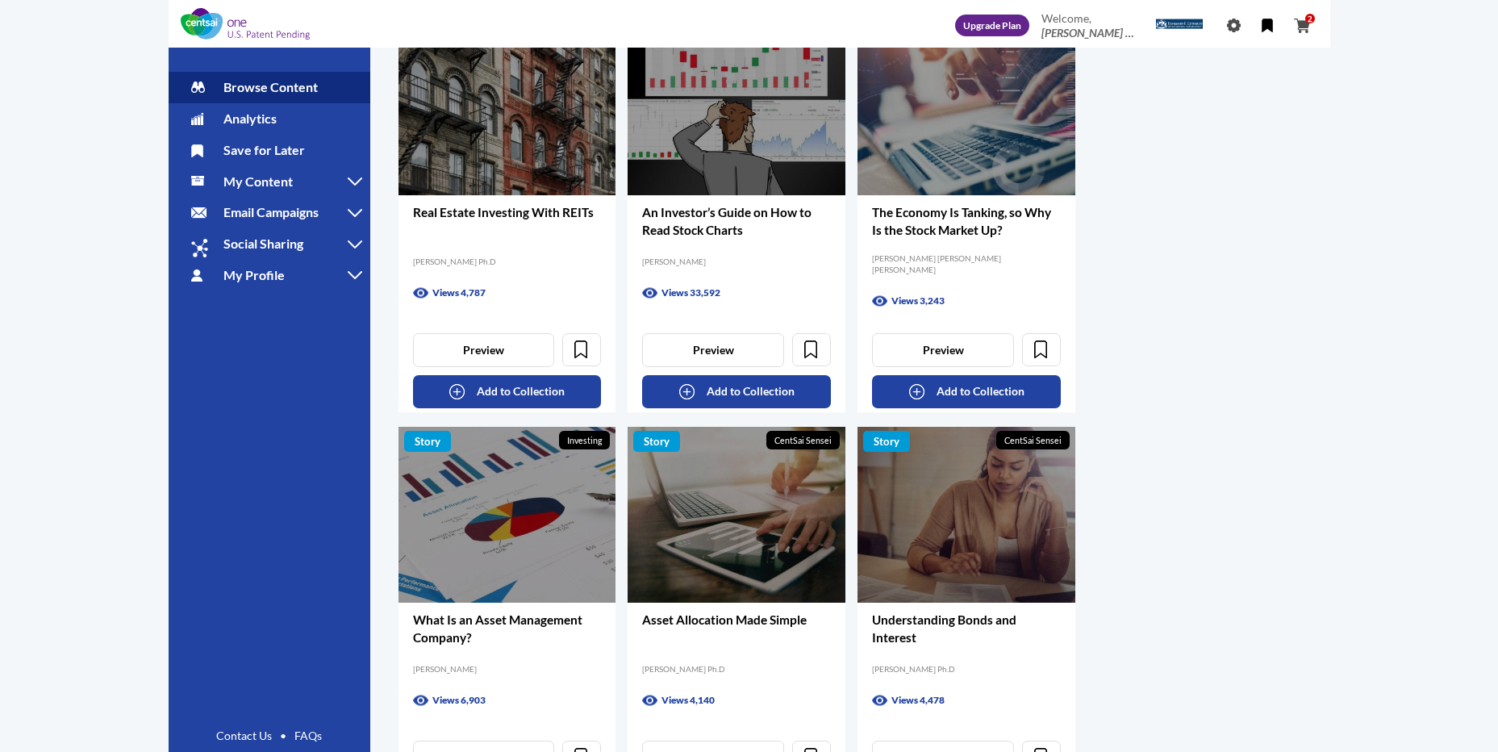
scroll to position [12116, 0]
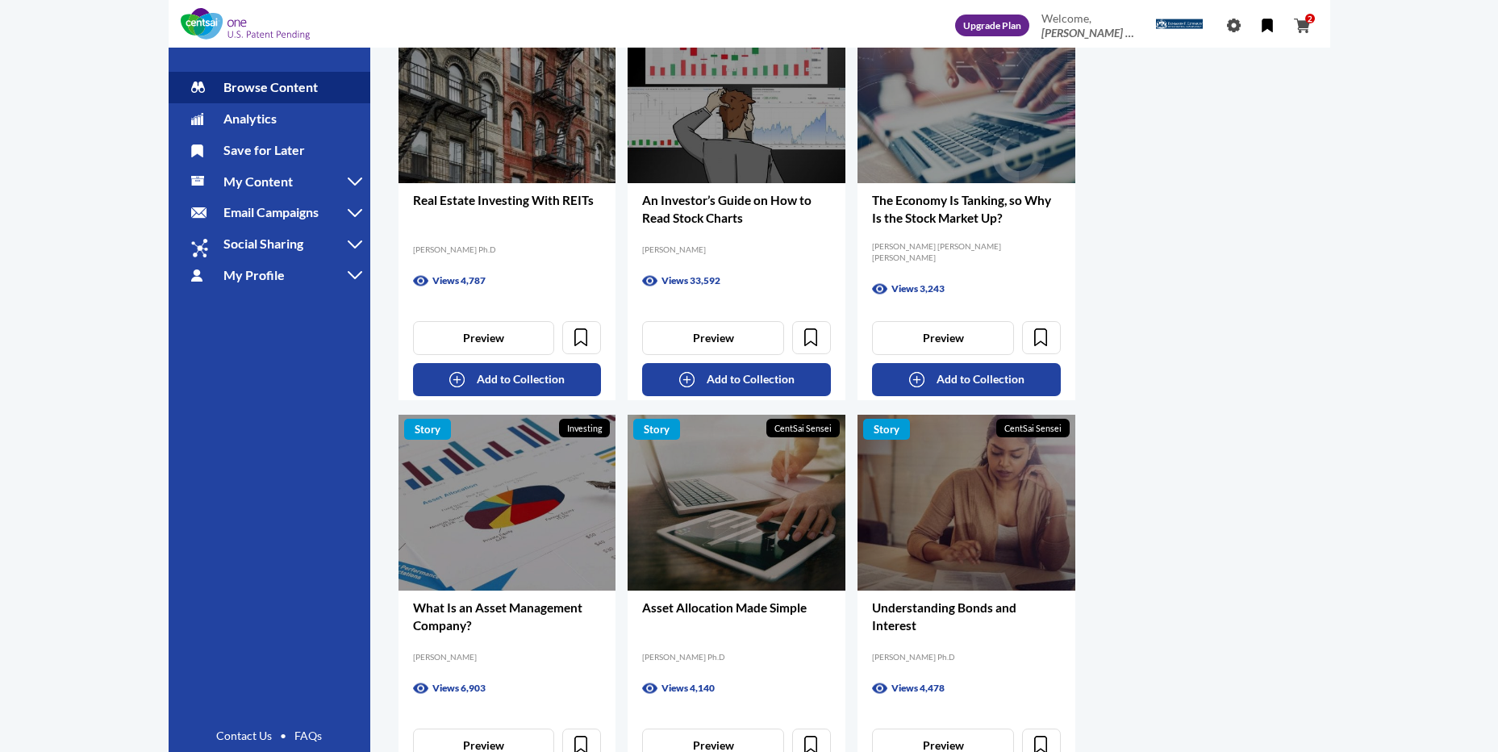
click at [682, 210] on h2 "An Investor’s Guide on How to Read Stock Charts" at bounding box center [736, 208] width 189 height 35
click at [679, 219] on link "An Investor’s Guide on How to Read Stock Charts" at bounding box center [726, 209] width 169 height 32
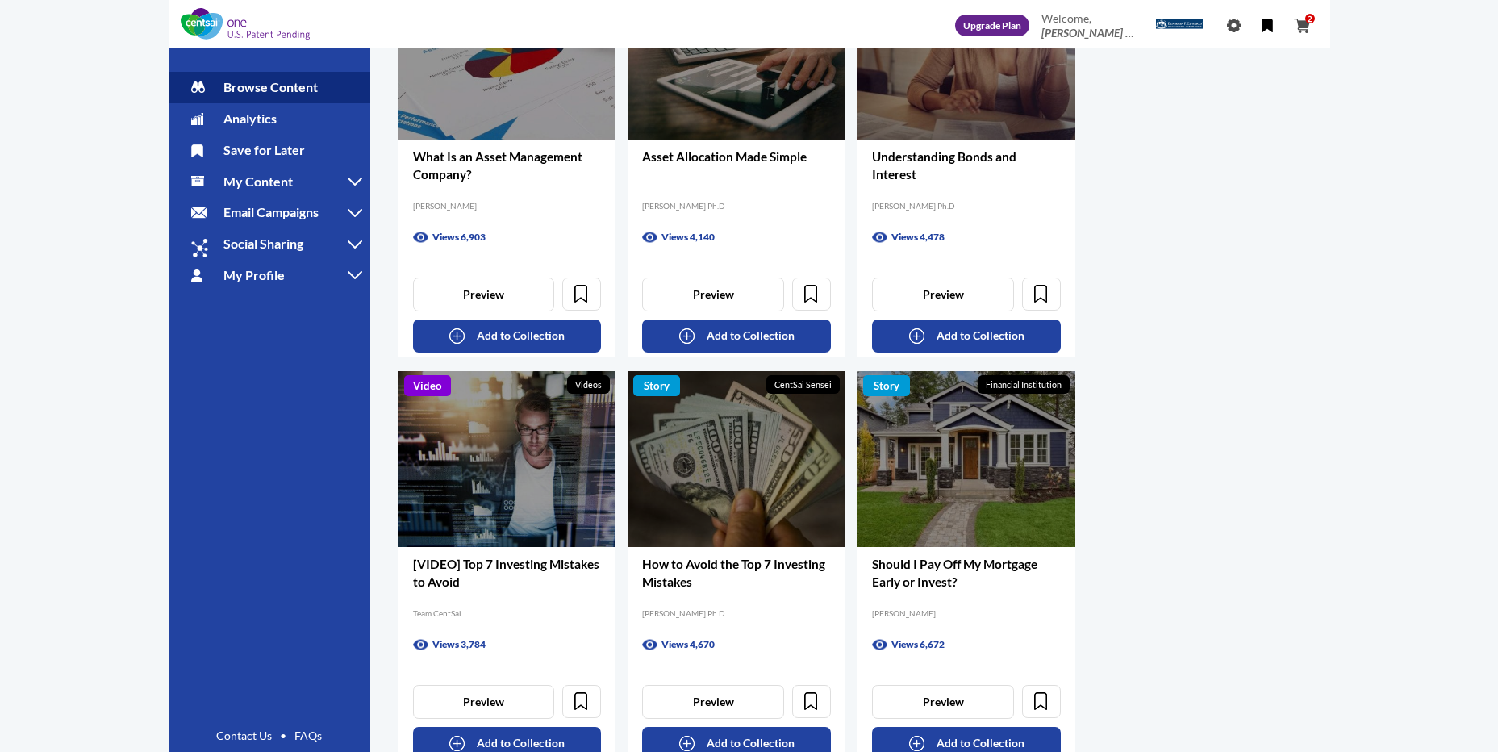
scroll to position [12697, 0]
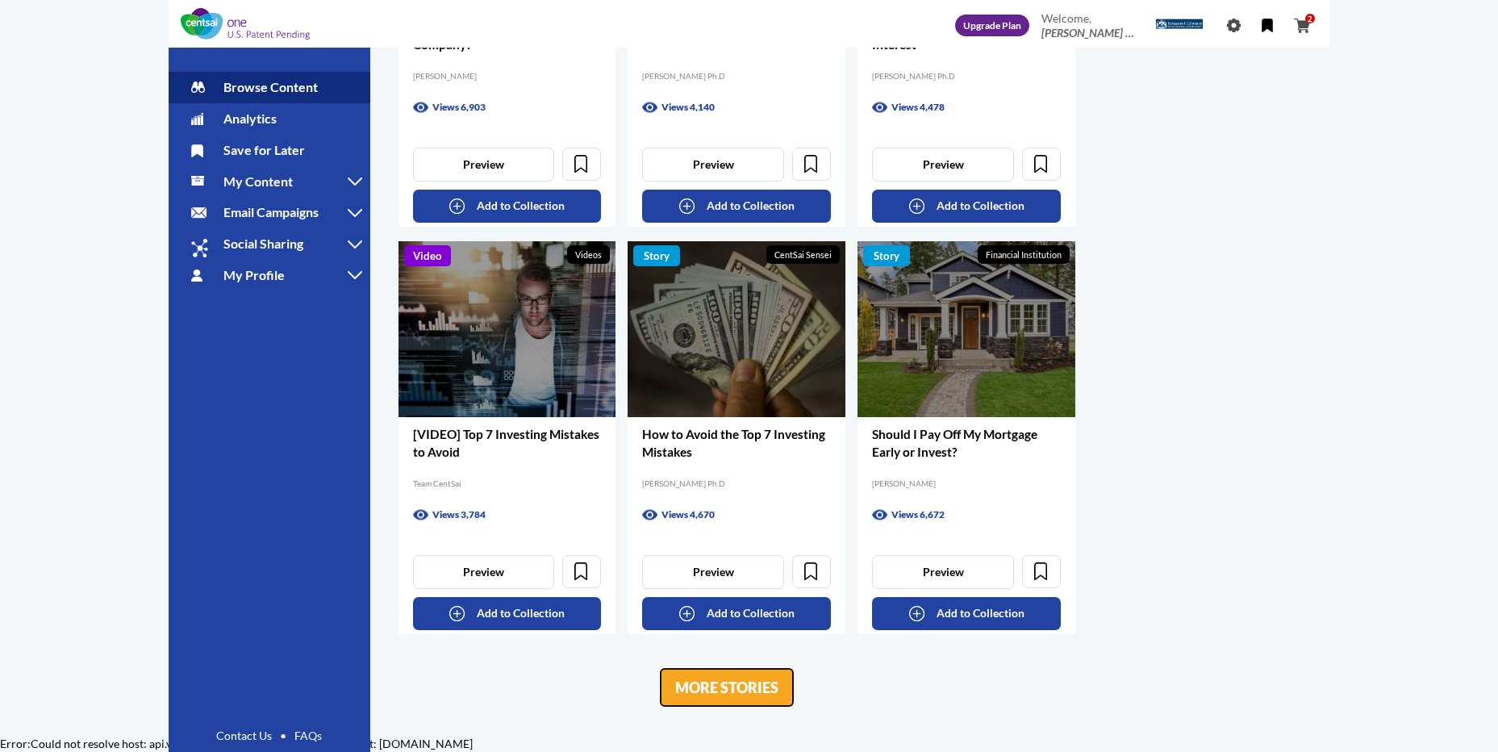
click at [745, 695] on link "MORE STORIES" at bounding box center [727, 687] width 136 height 40
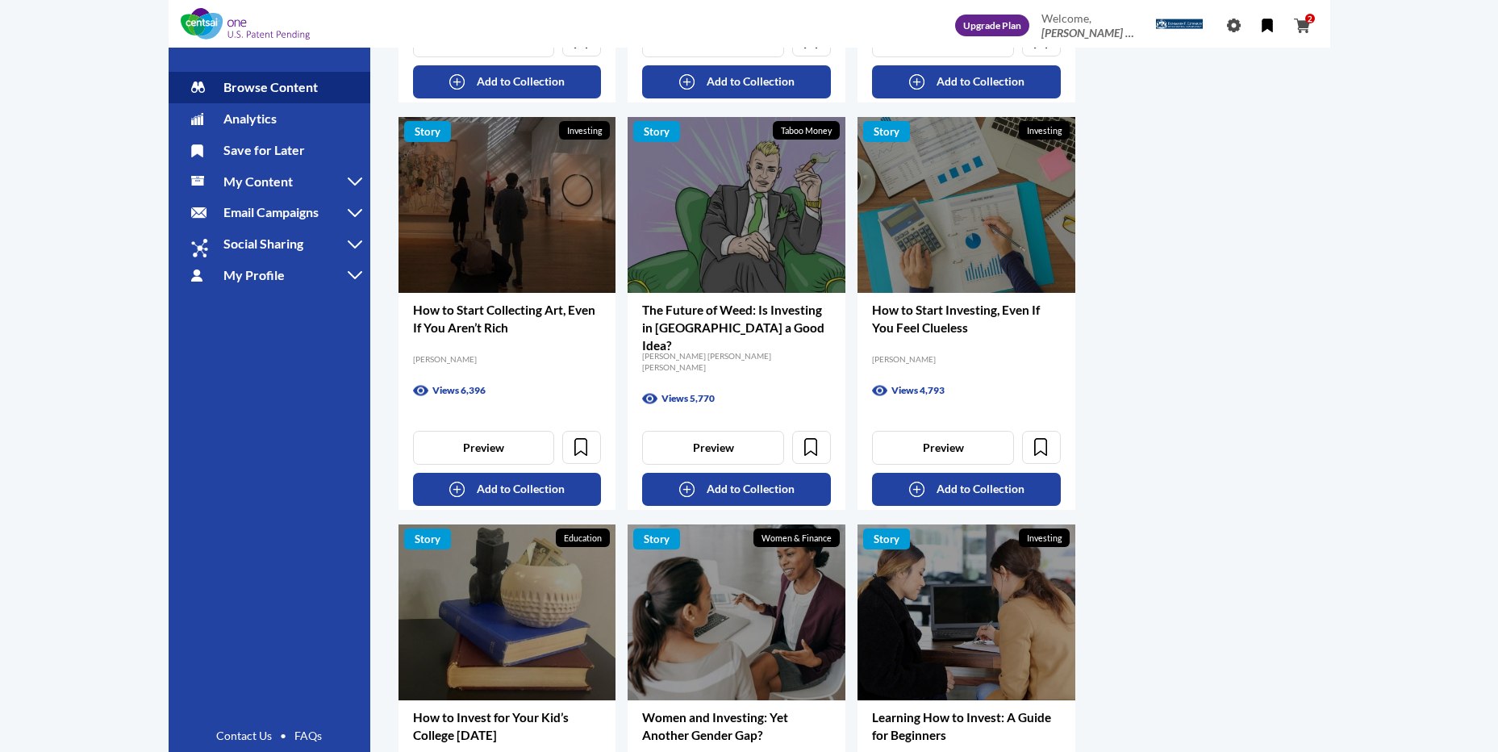
scroll to position [13584, 0]
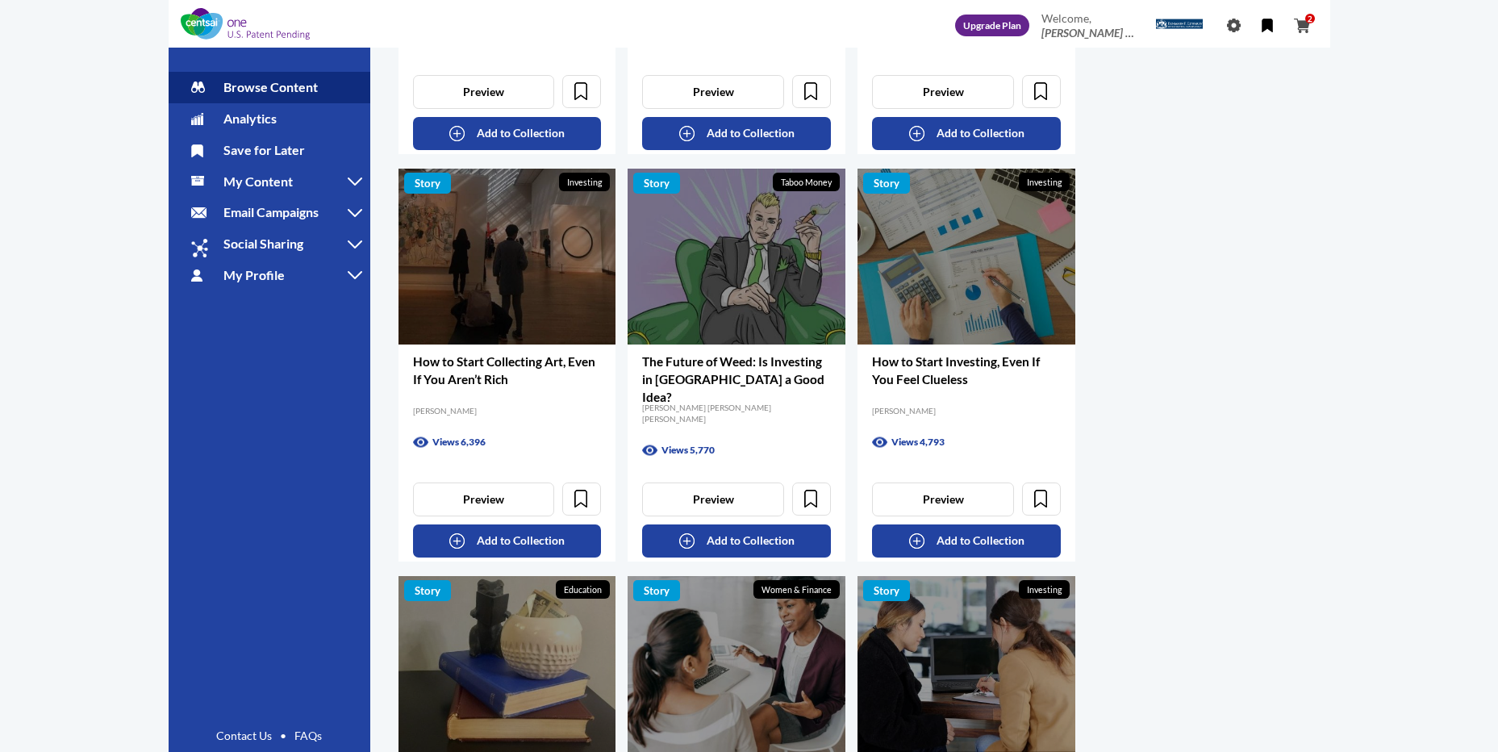
click at [937, 370] on h2 "How to Start Investing, Even If You Feel Clueless" at bounding box center [966, 370] width 189 height 35
click at [943, 381] on link "How to Start Investing, Even If You Feel Clueless" at bounding box center [956, 370] width 168 height 32
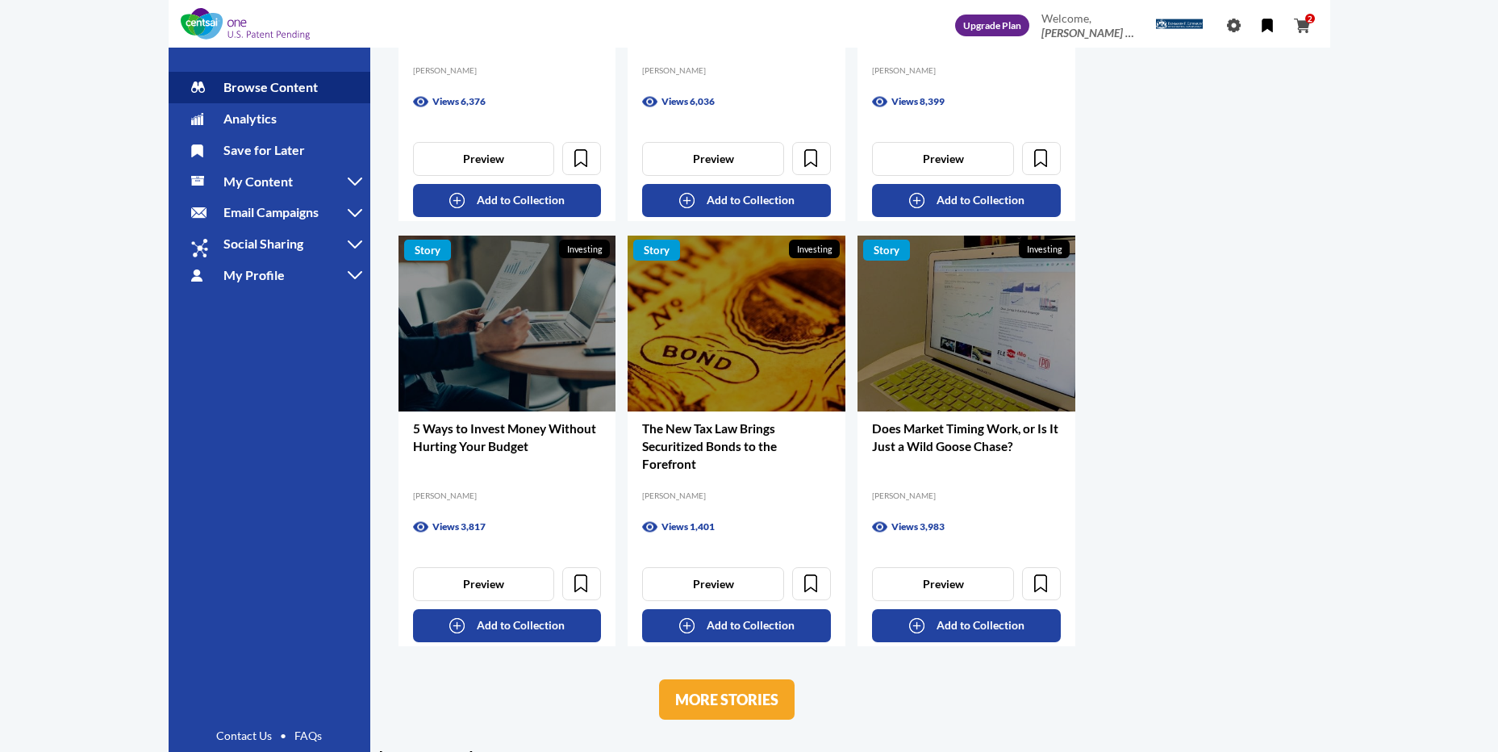
scroll to position [14344, 0]
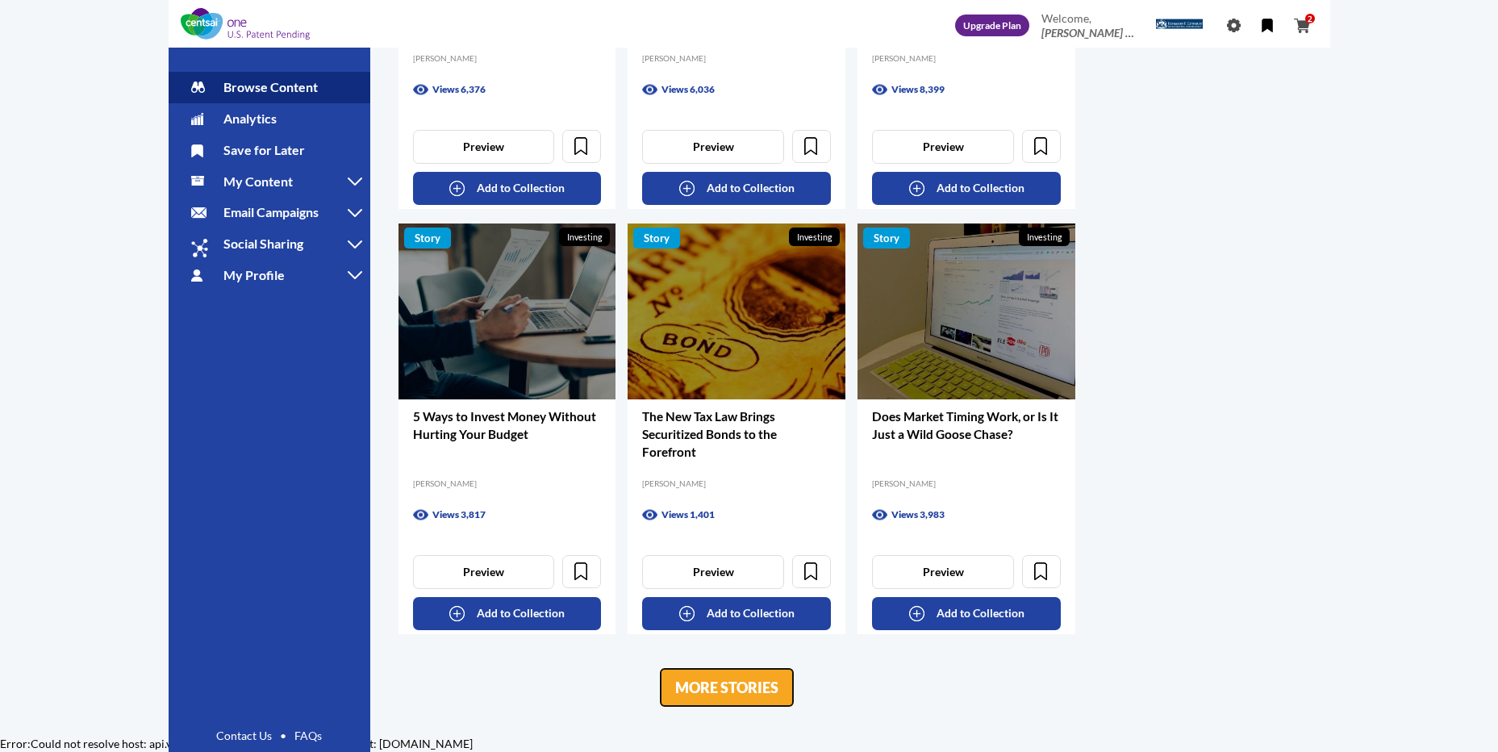
click at [724, 699] on link "MORE STORIES" at bounding box center [727, 687] width 136 height 40
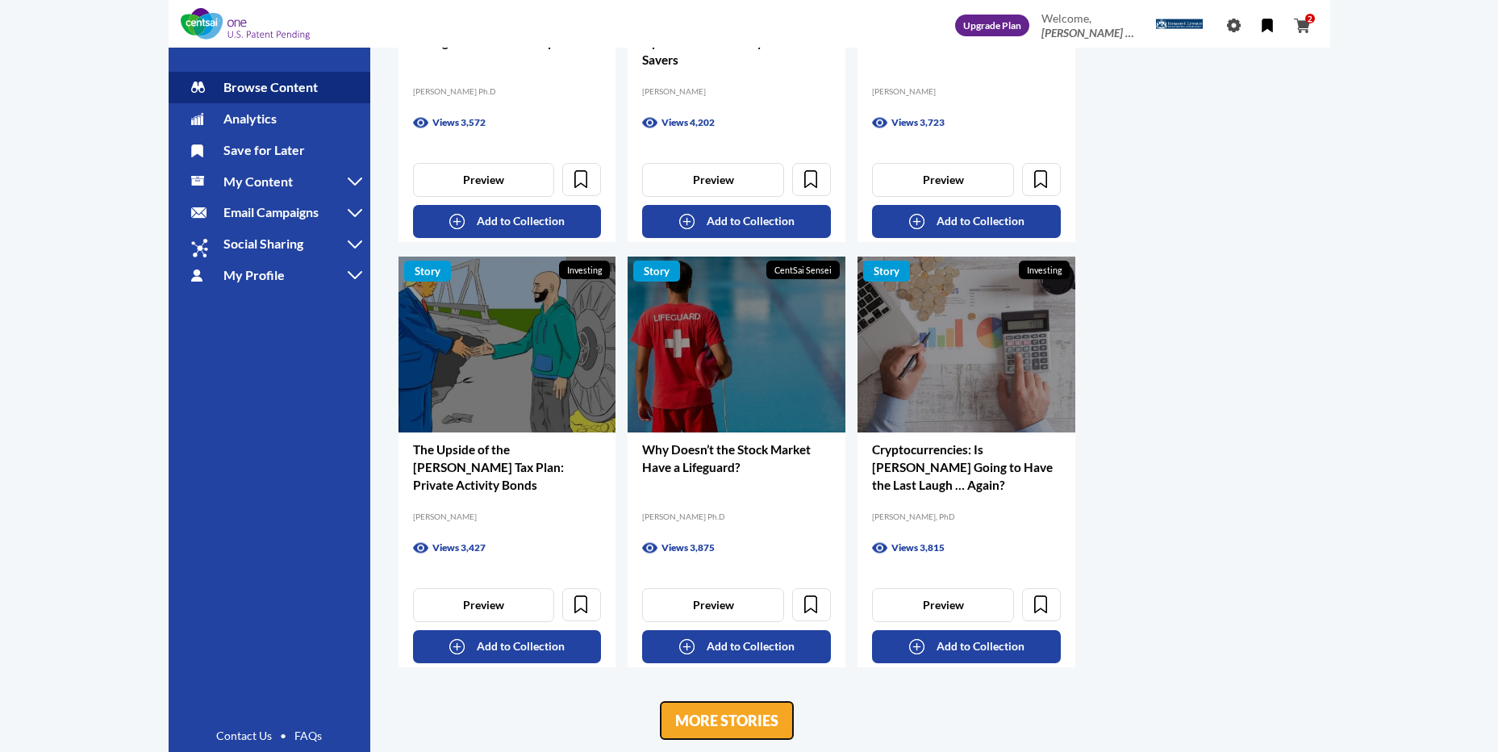
scroll to position [16009, 0]
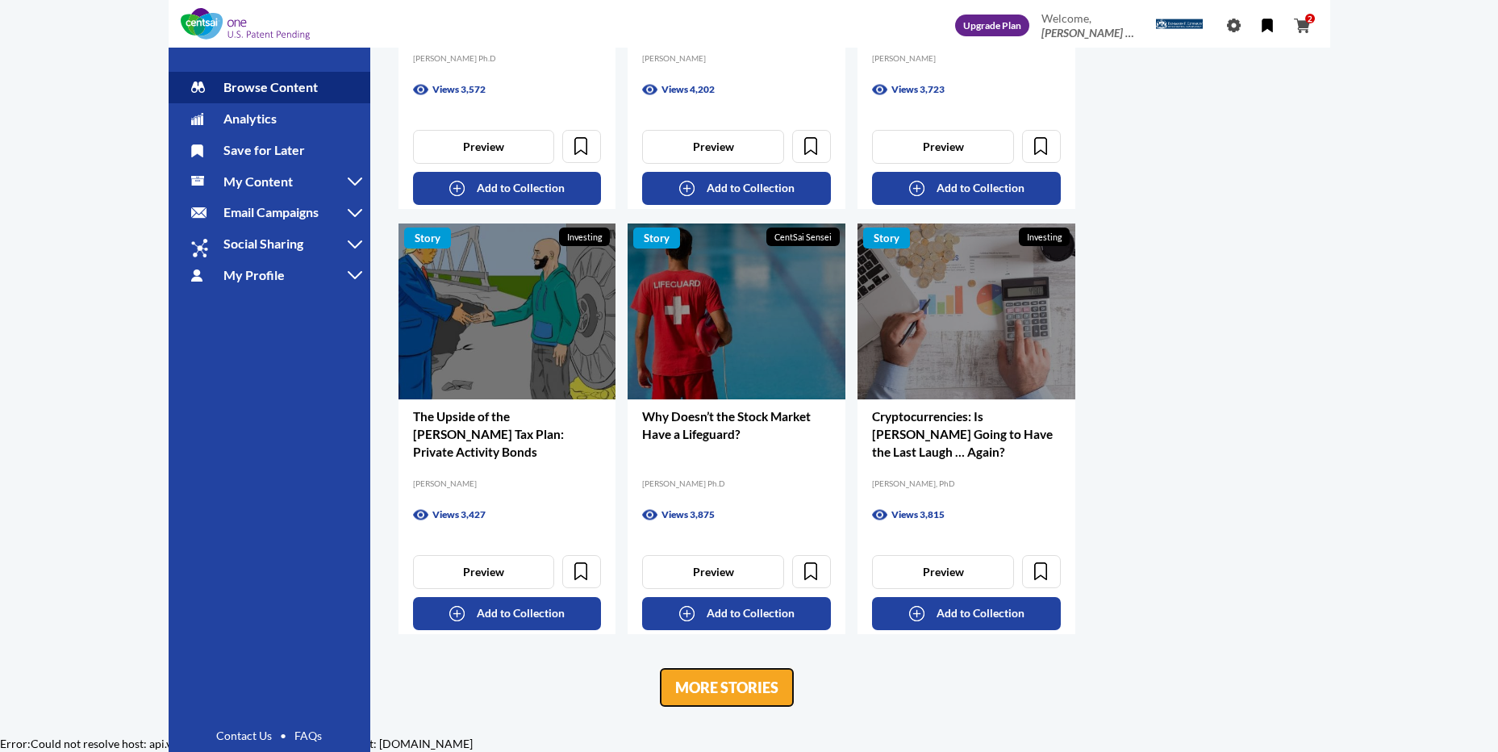
click at [749, 693] on link "MORE STORIES" at bounding box center [727, 687] width 136 height 40
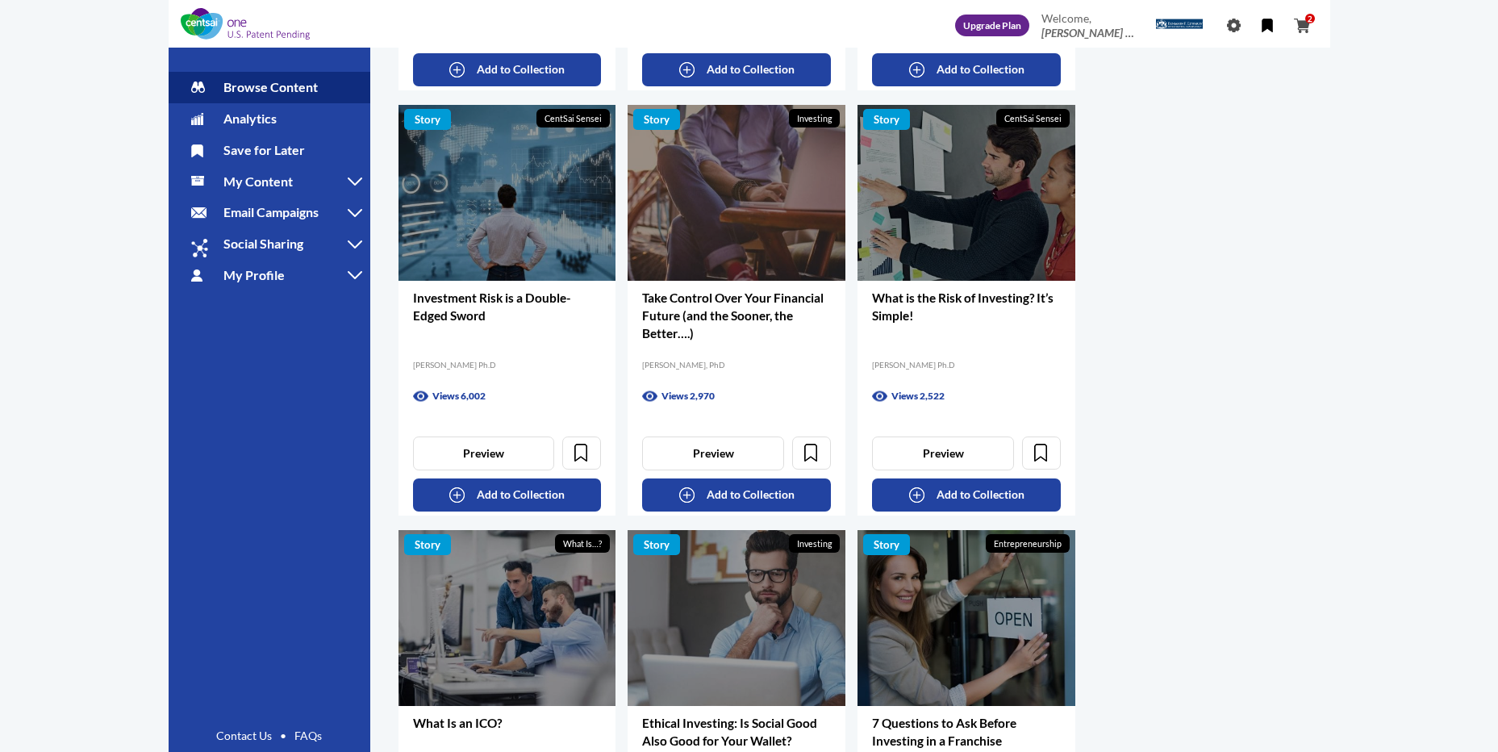
scroll to position [16493, 0]
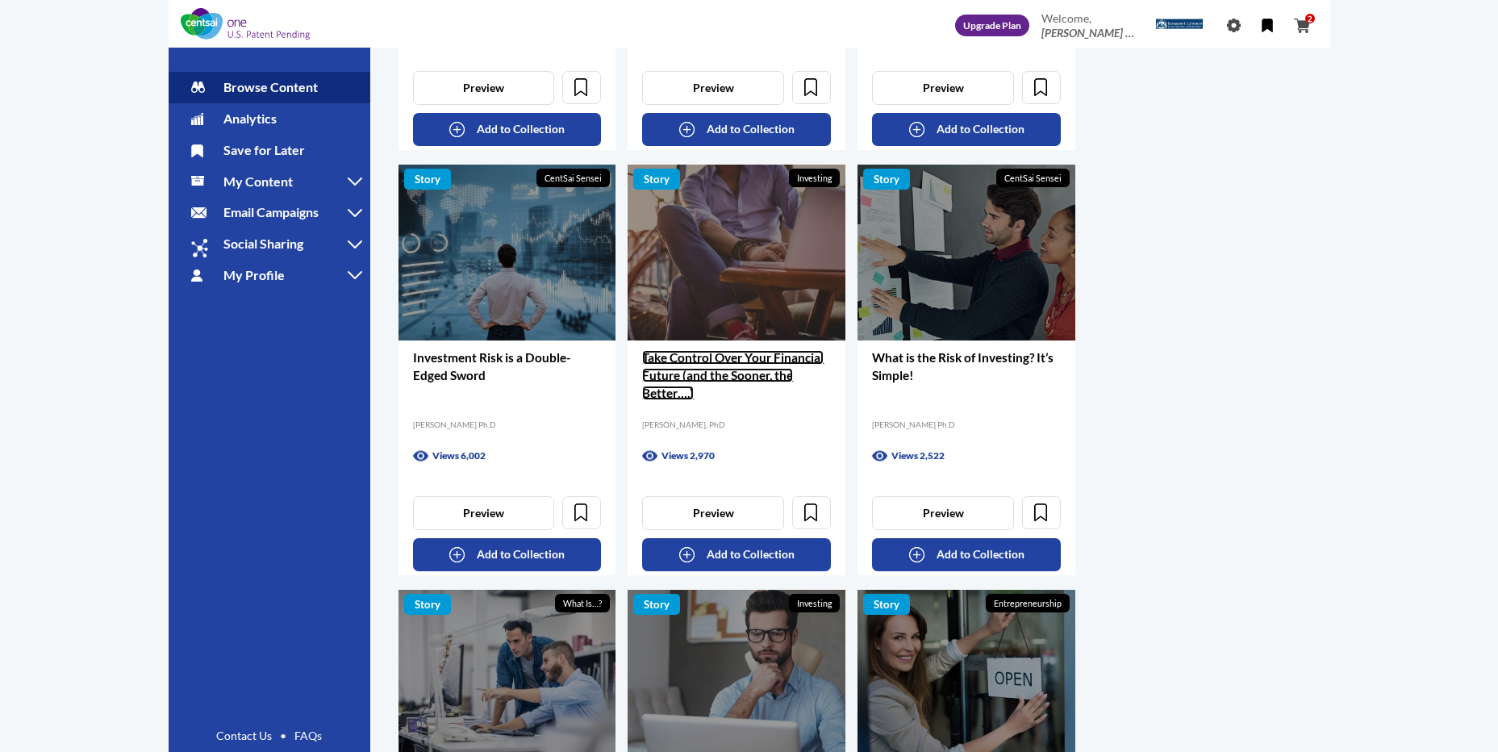
click at [724, 374] on link "Take Control Over Your Financial Future (and the Sooner, the Better….)" at bounding box center [732, 375] width 181 height 50
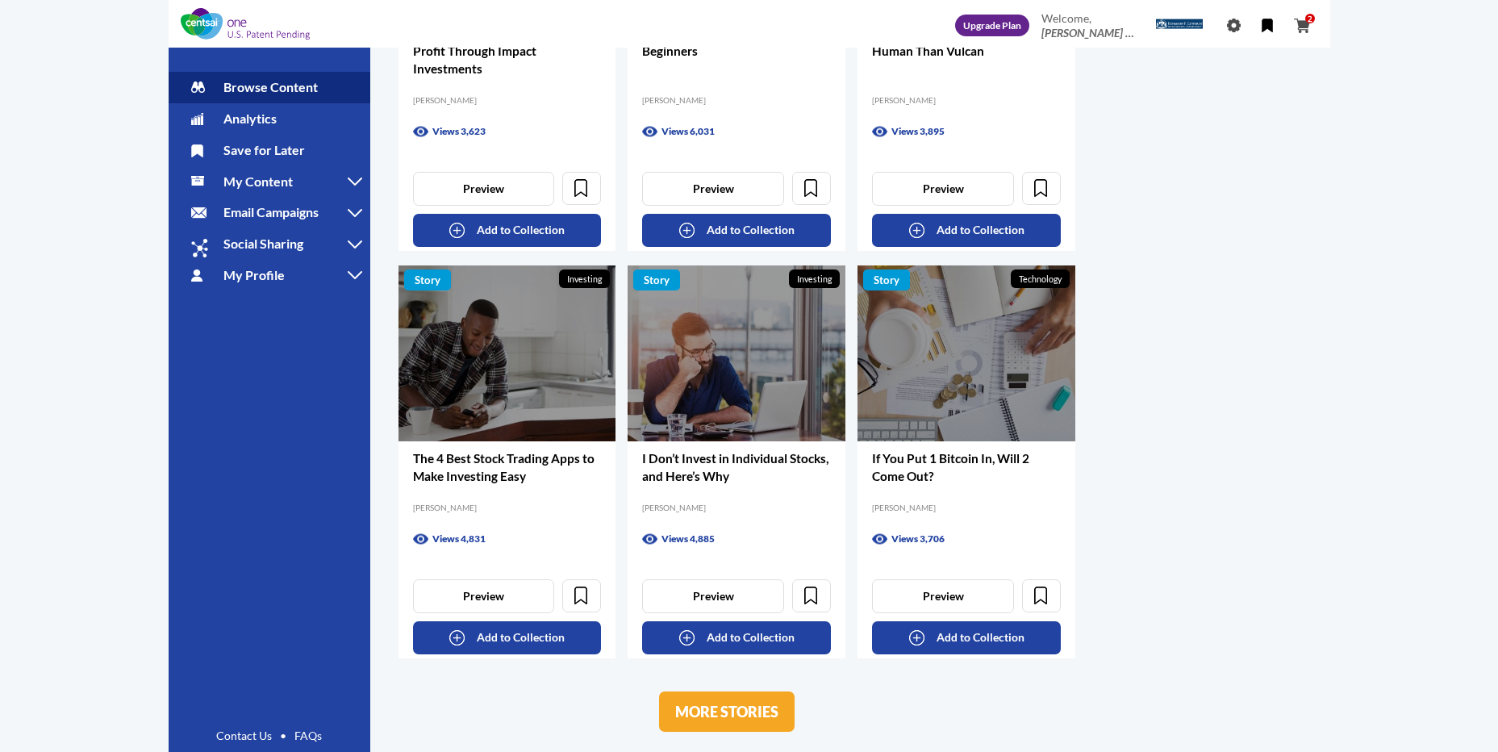
scroll to position [17674, 0]
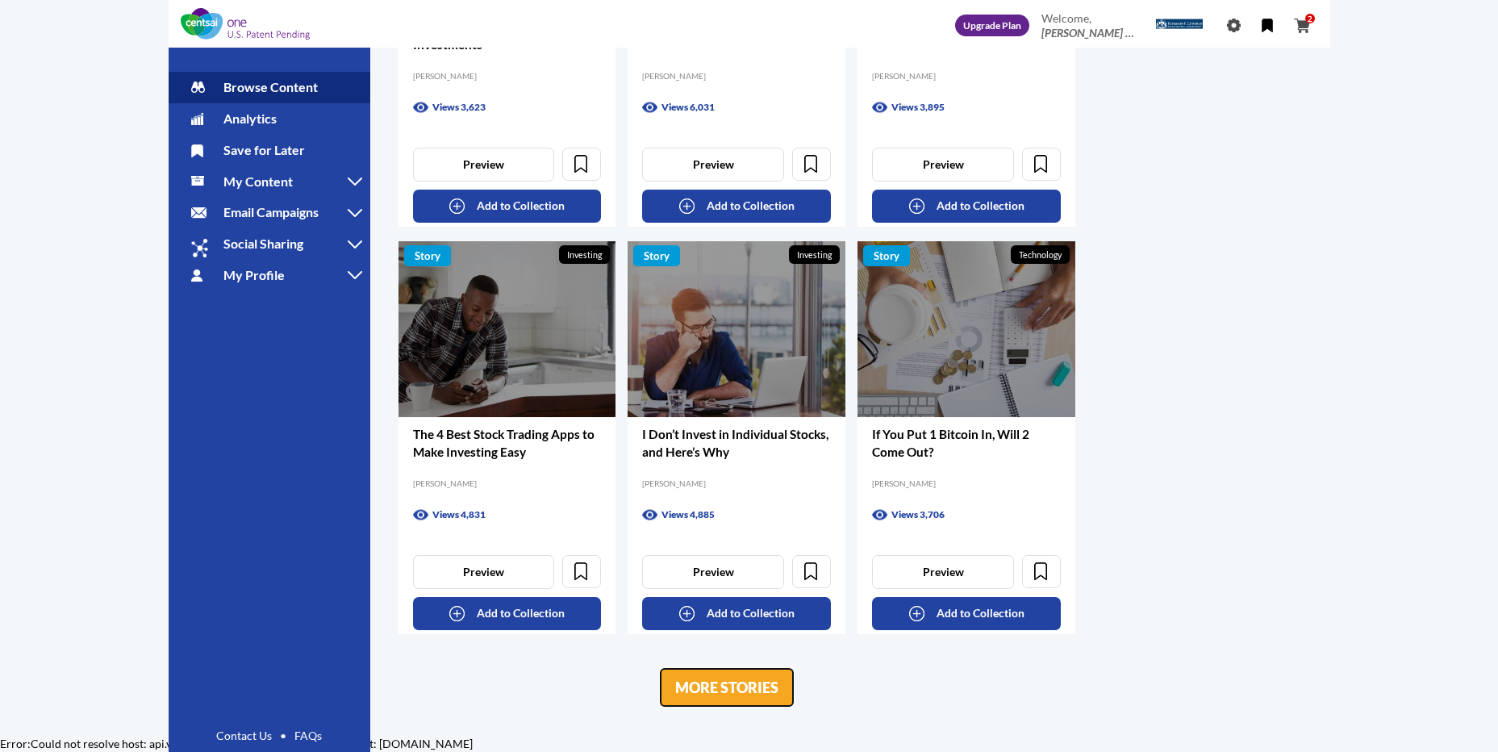
click at [740, 692] on link "MORE STORIES" at bounding box center [727, 687] width 136 height 40
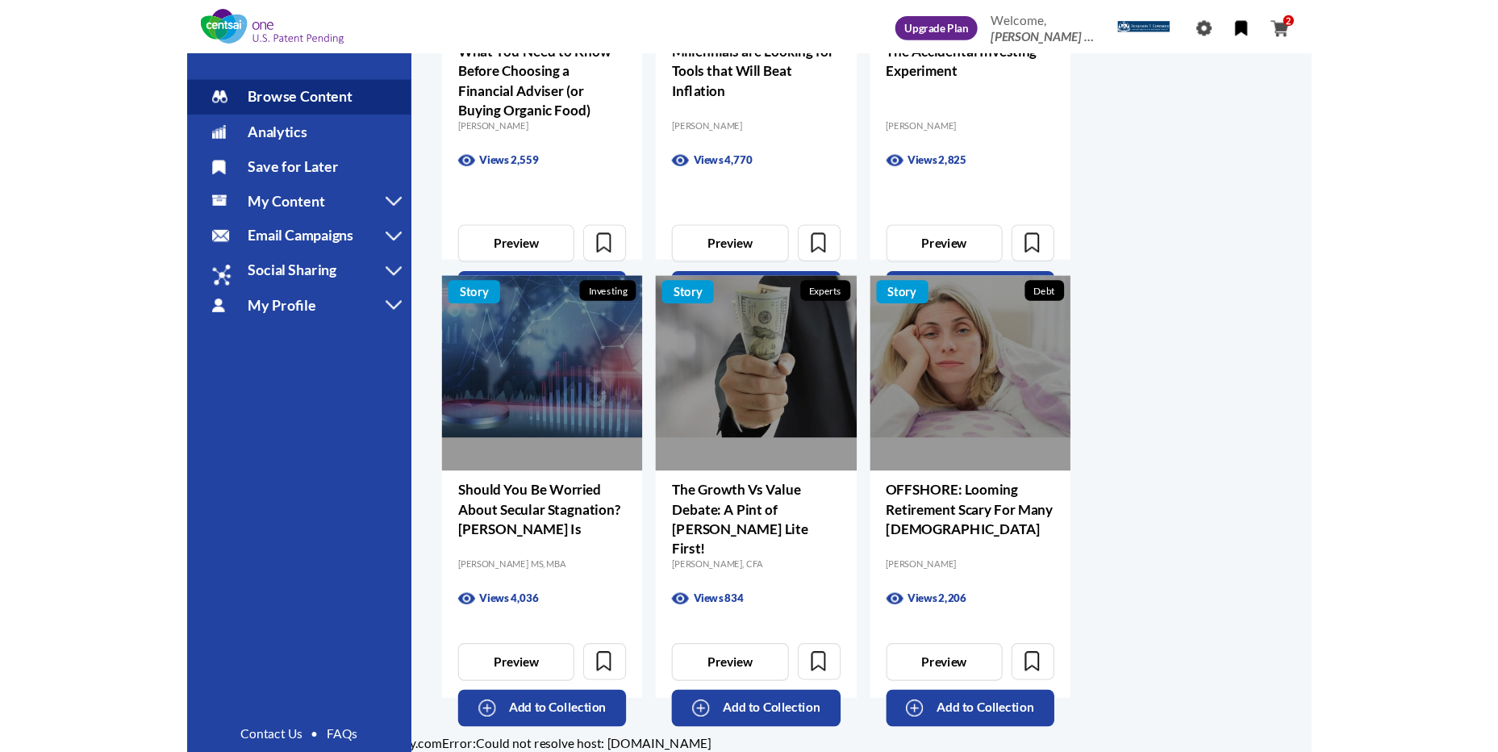
scroll to position [17082, 0]
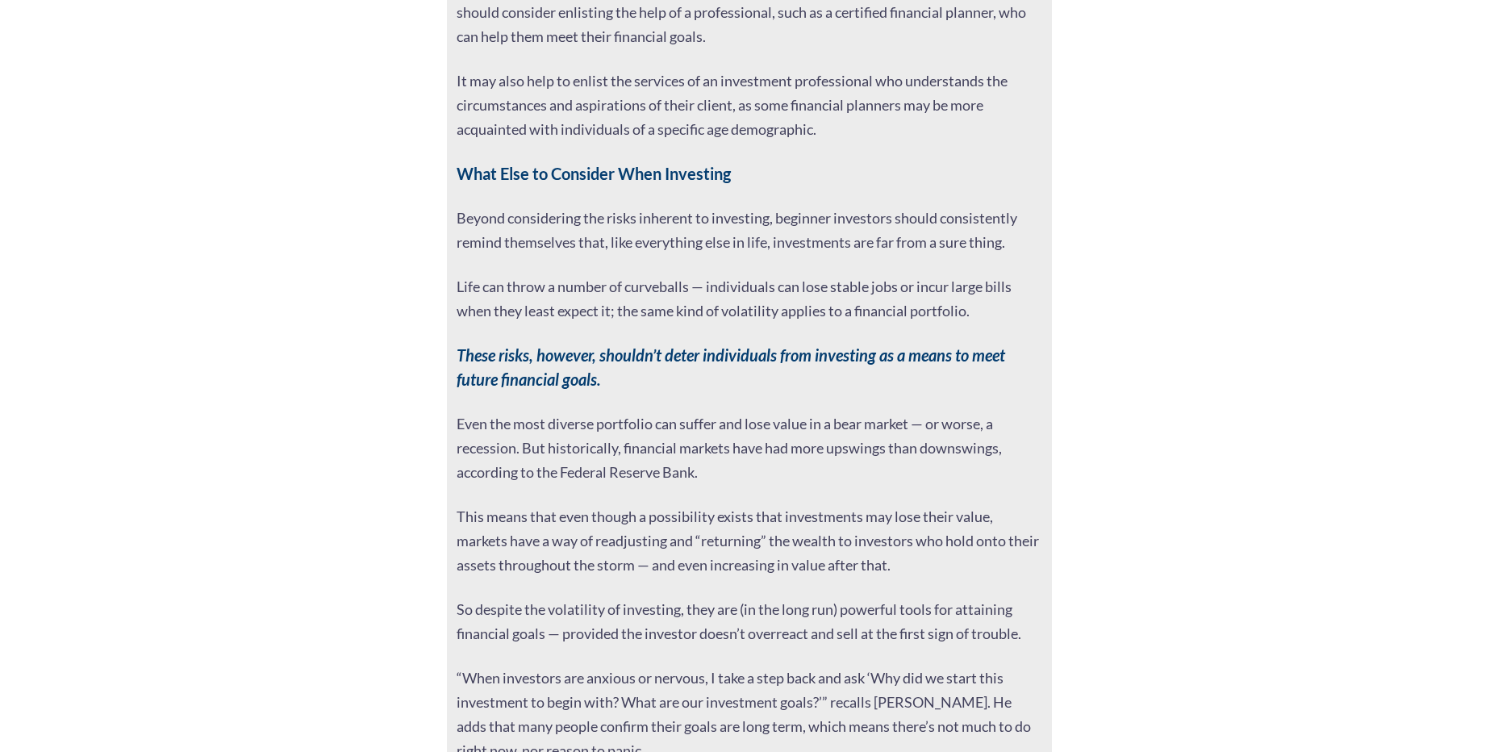
scroll to position [5163, 0]
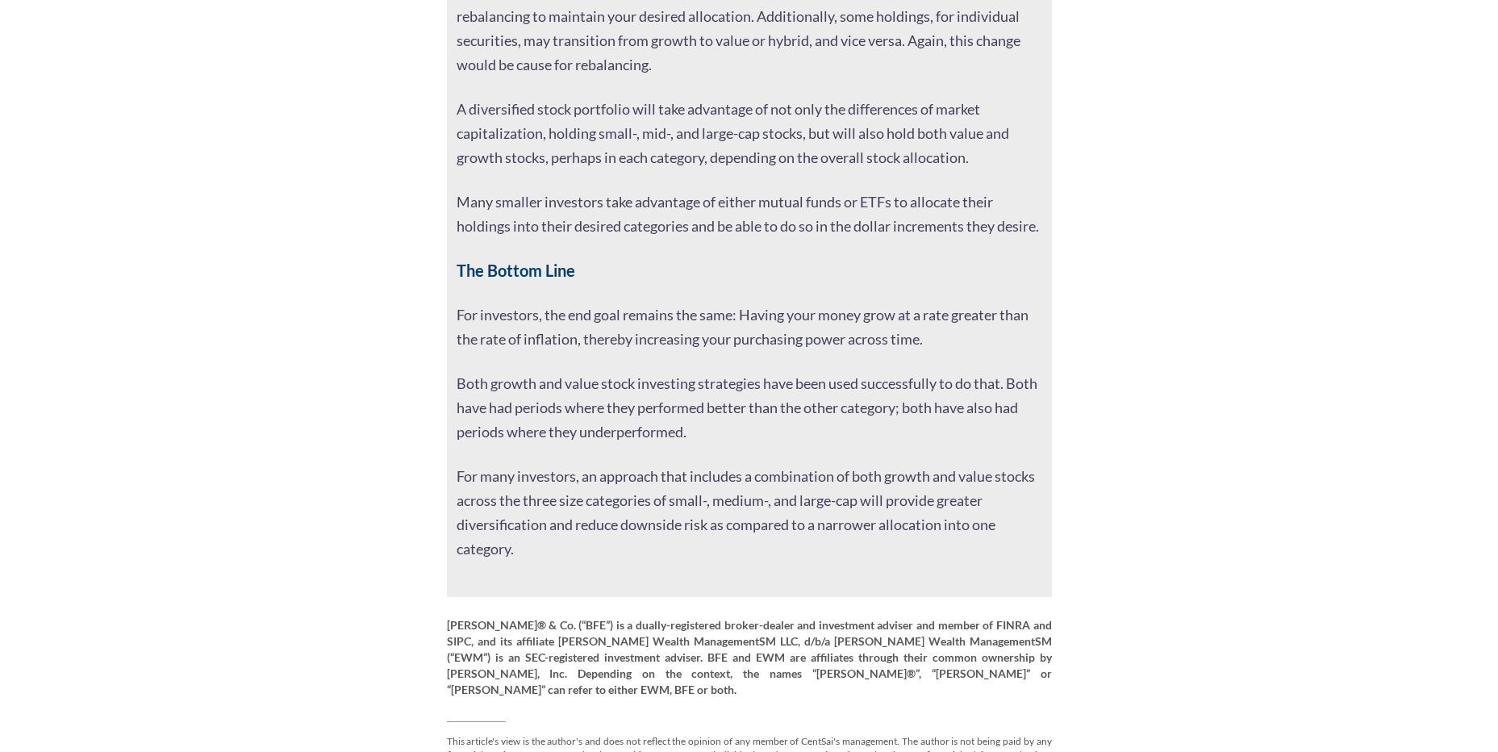
scroll to position [3248, 0]
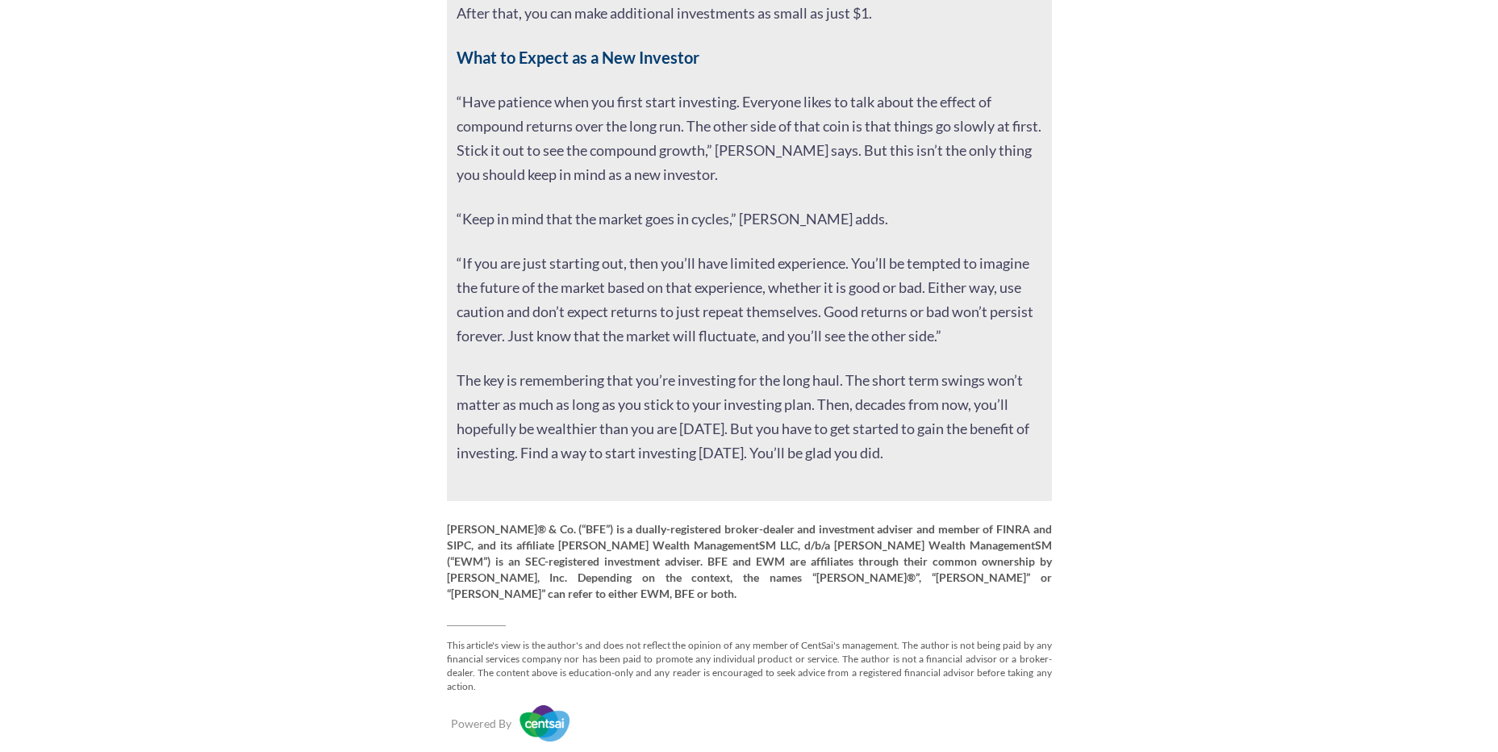
scroll to position [3642, 0]
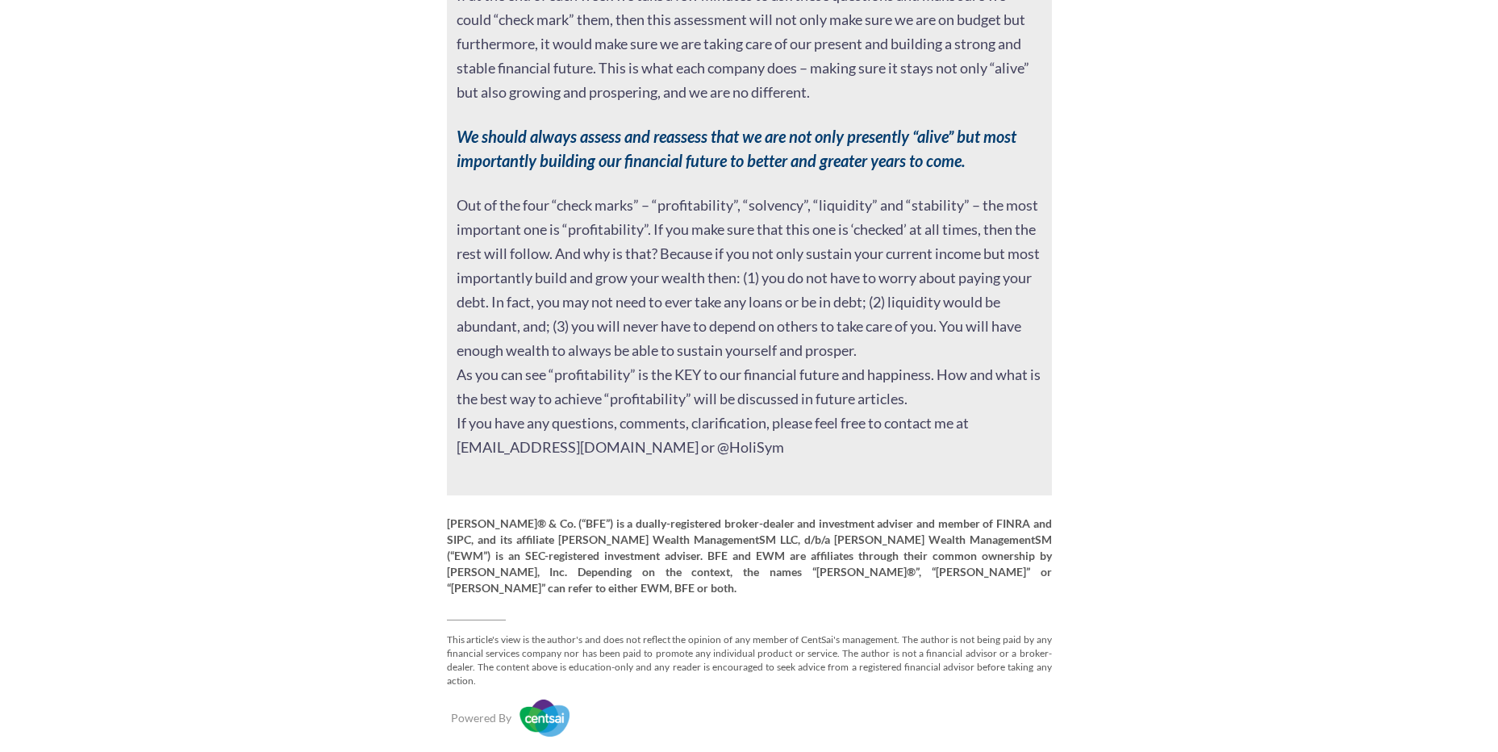
scroll to position [2445, 0]
